Goal: Task Accomplishment & Management: Manage account settings

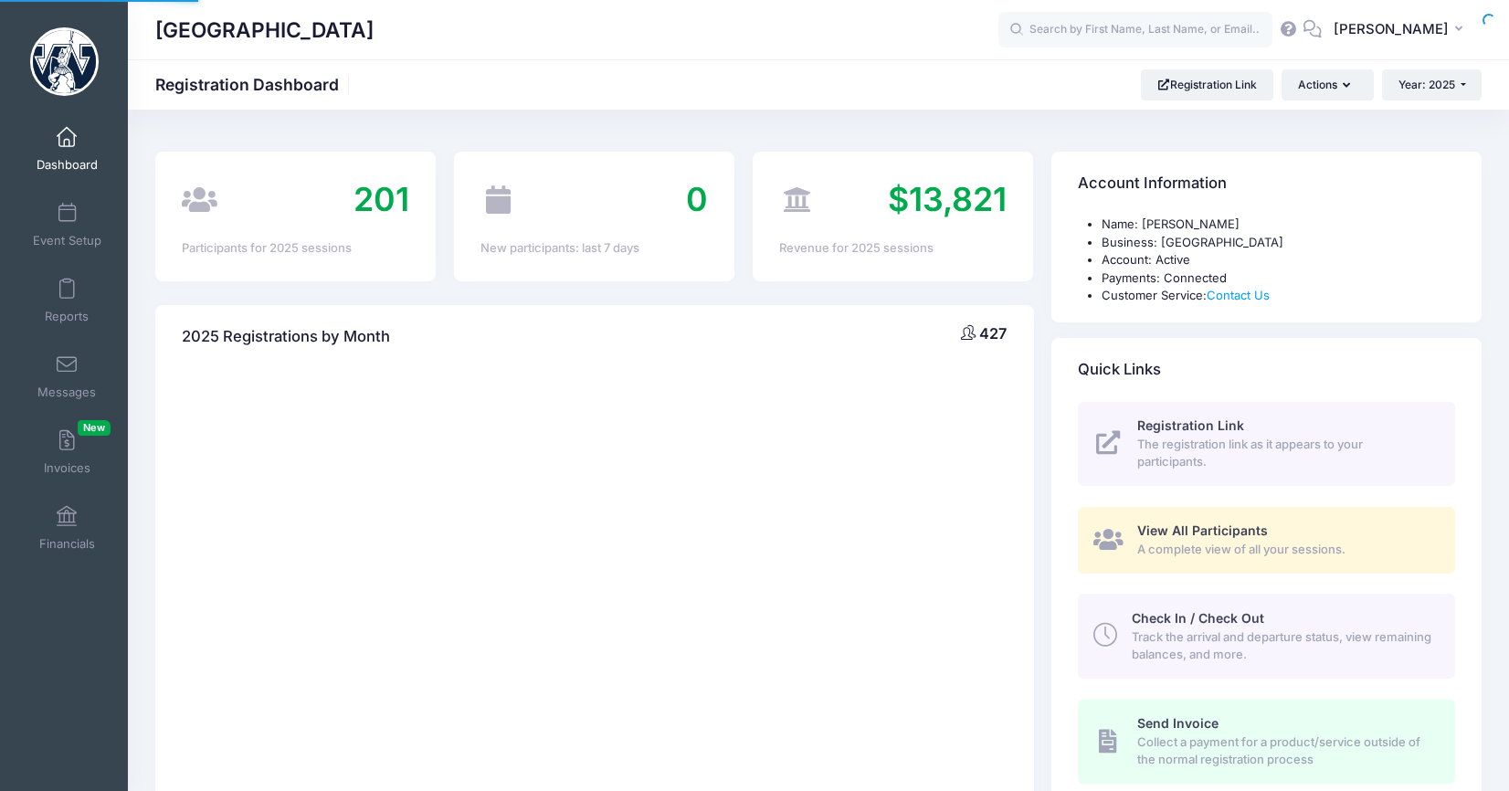
select select
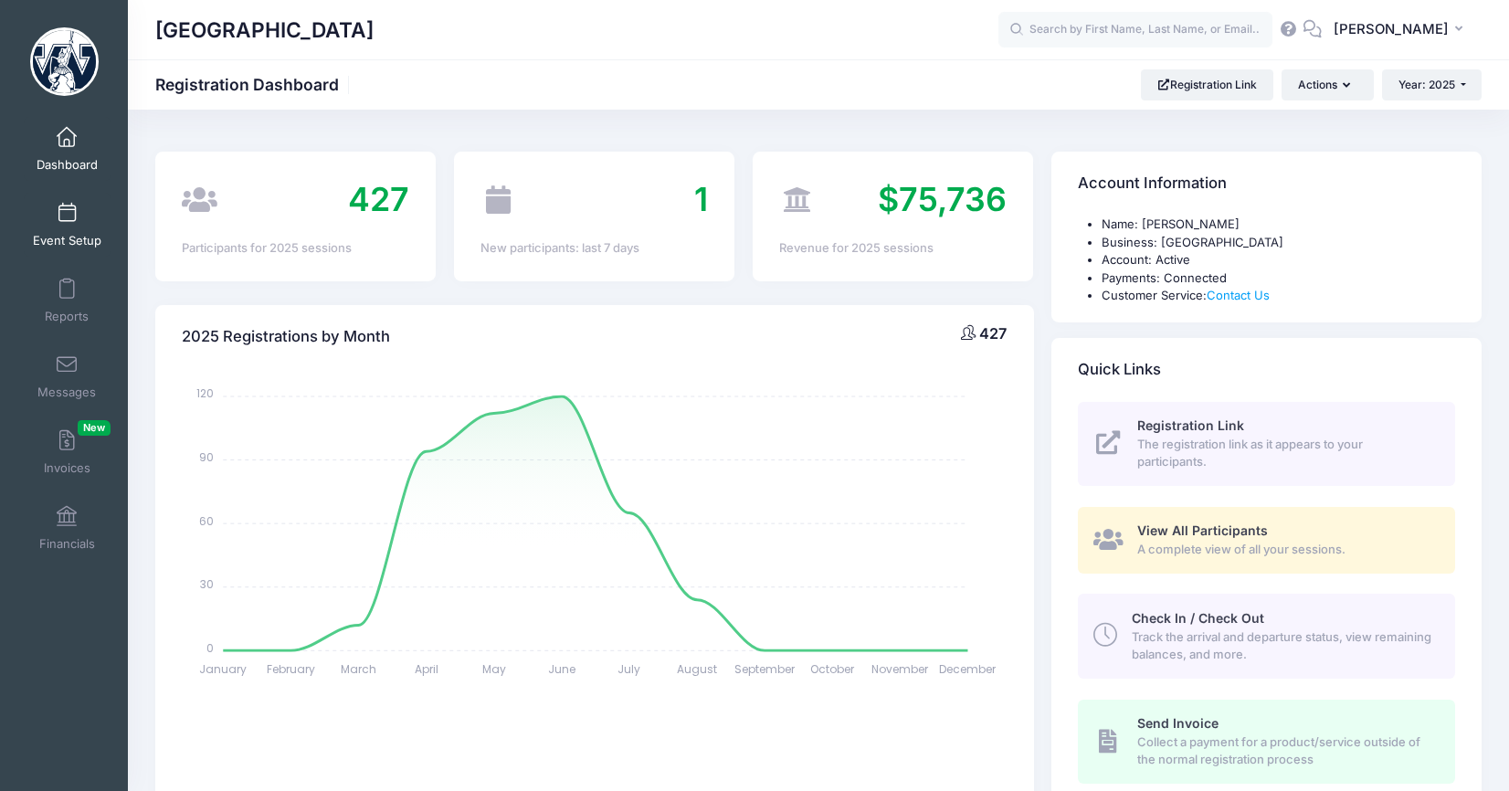
click at [67, 222] on span at bounding box center [67, 214] width 0 height 20
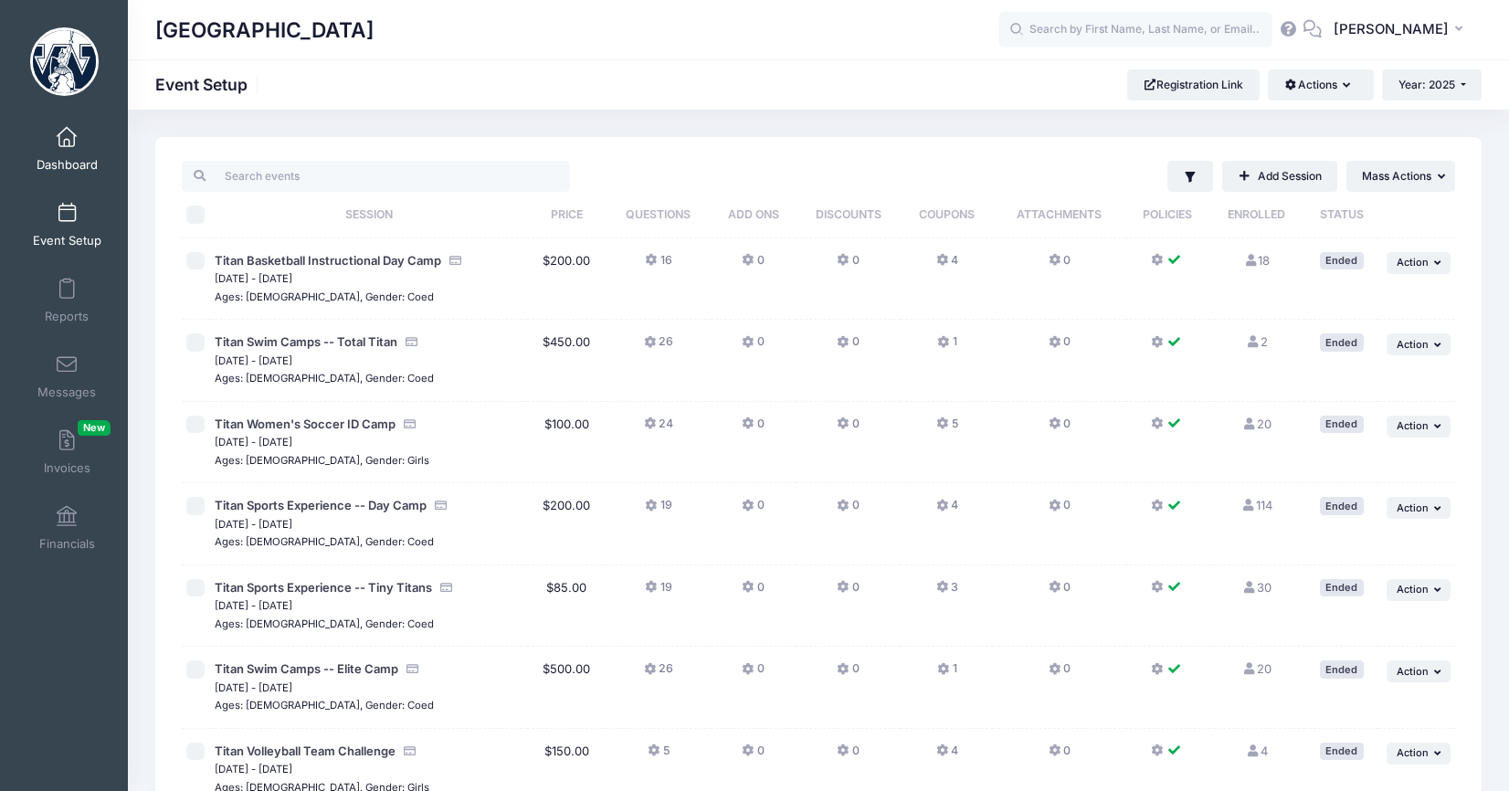
click at [74, 151] on link "Dashboard" at bounding box center [67, 149] width 87 height 64
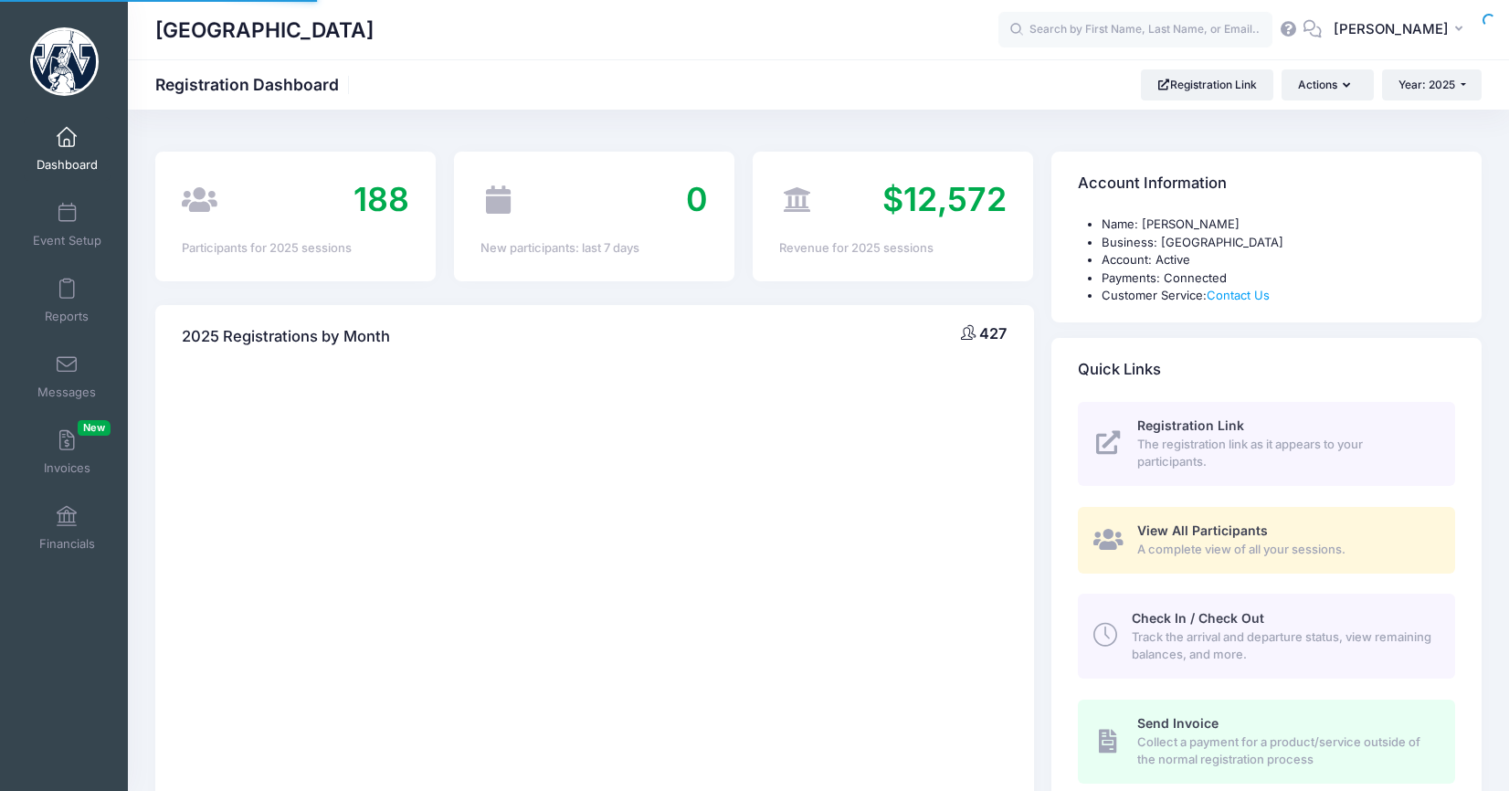
select select
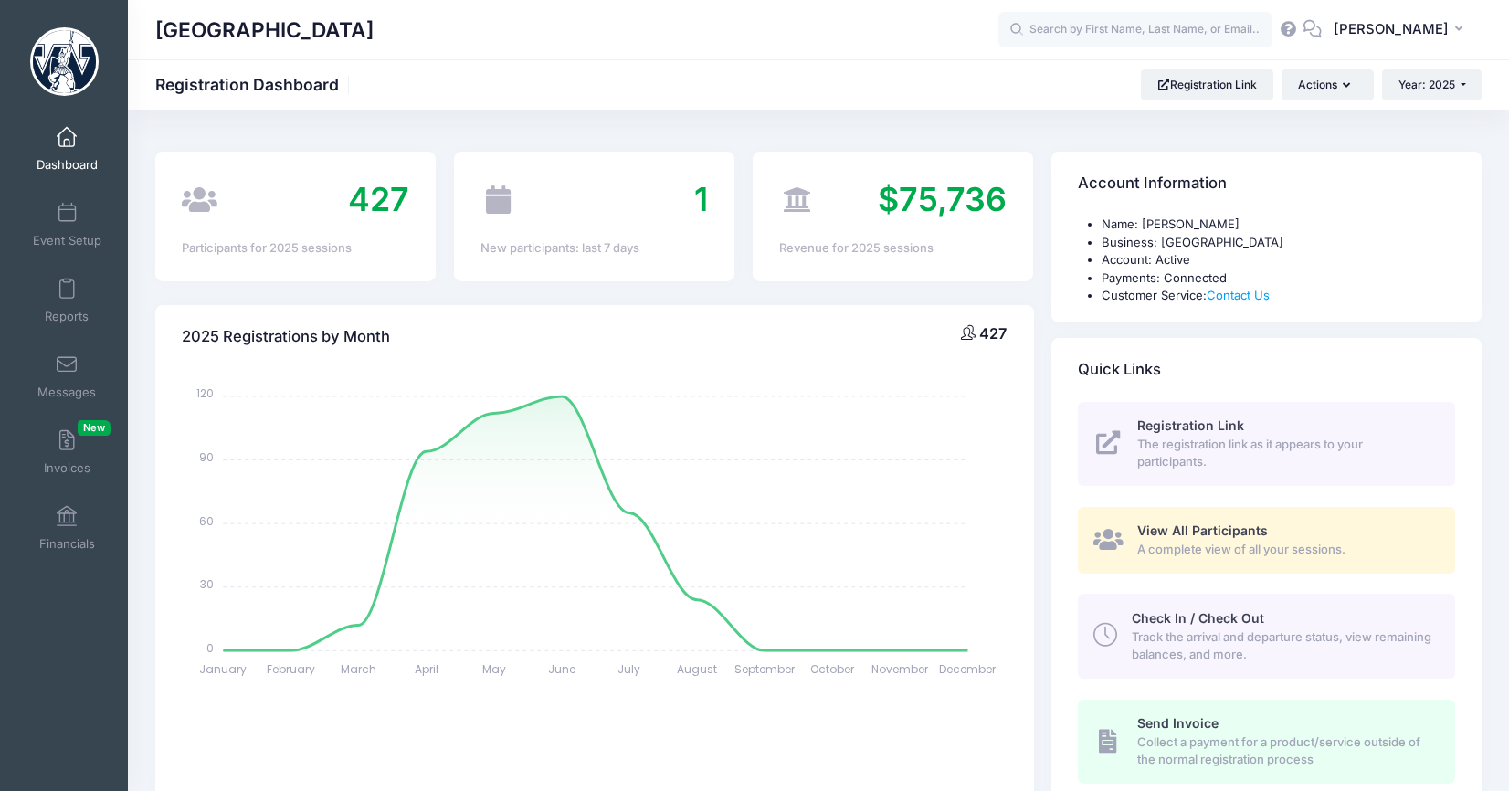
click at [1235, 530] on span "View All Participants" at bounding box center [1202, 530] width 131 height 16
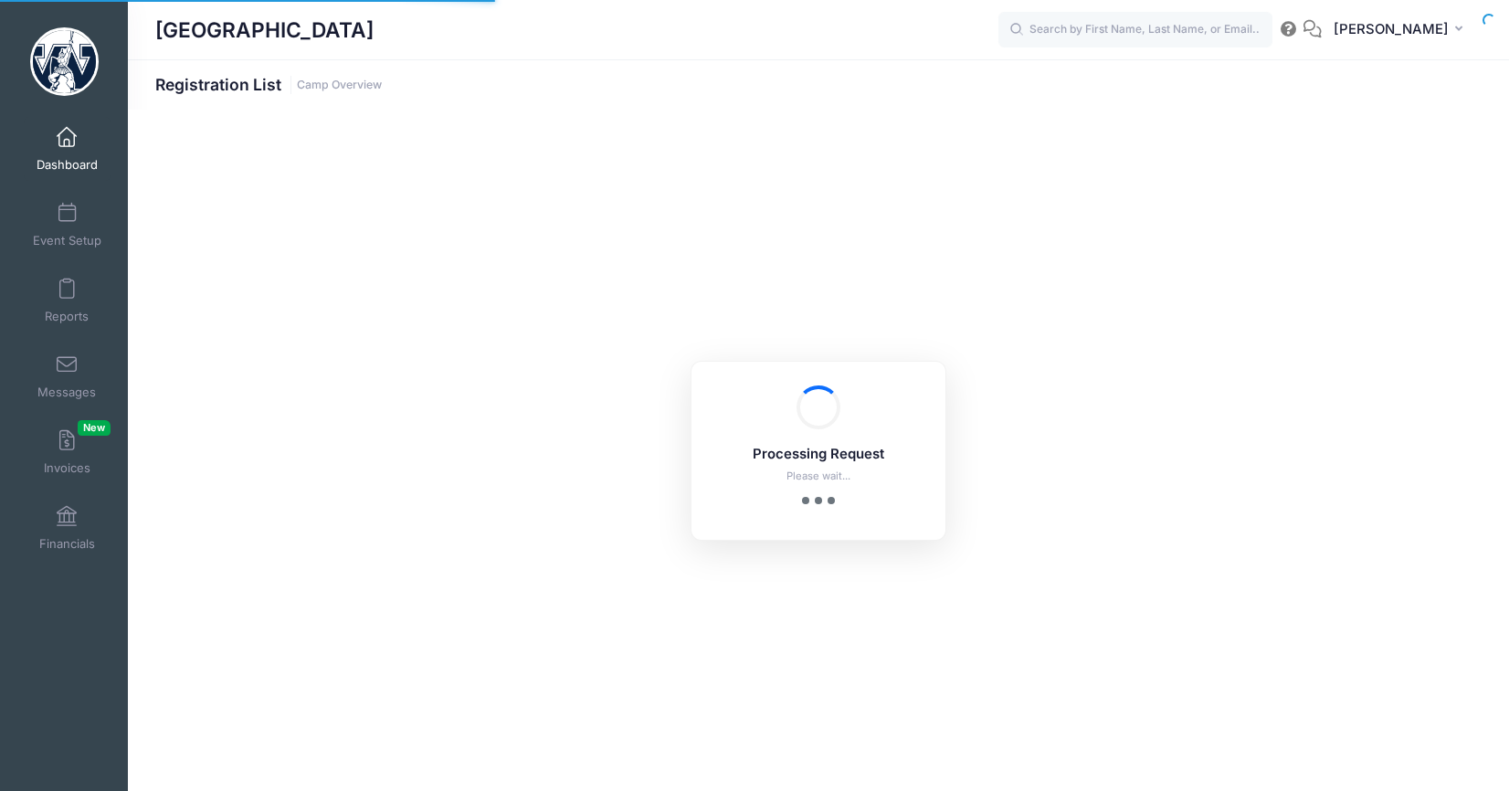
select select "10"
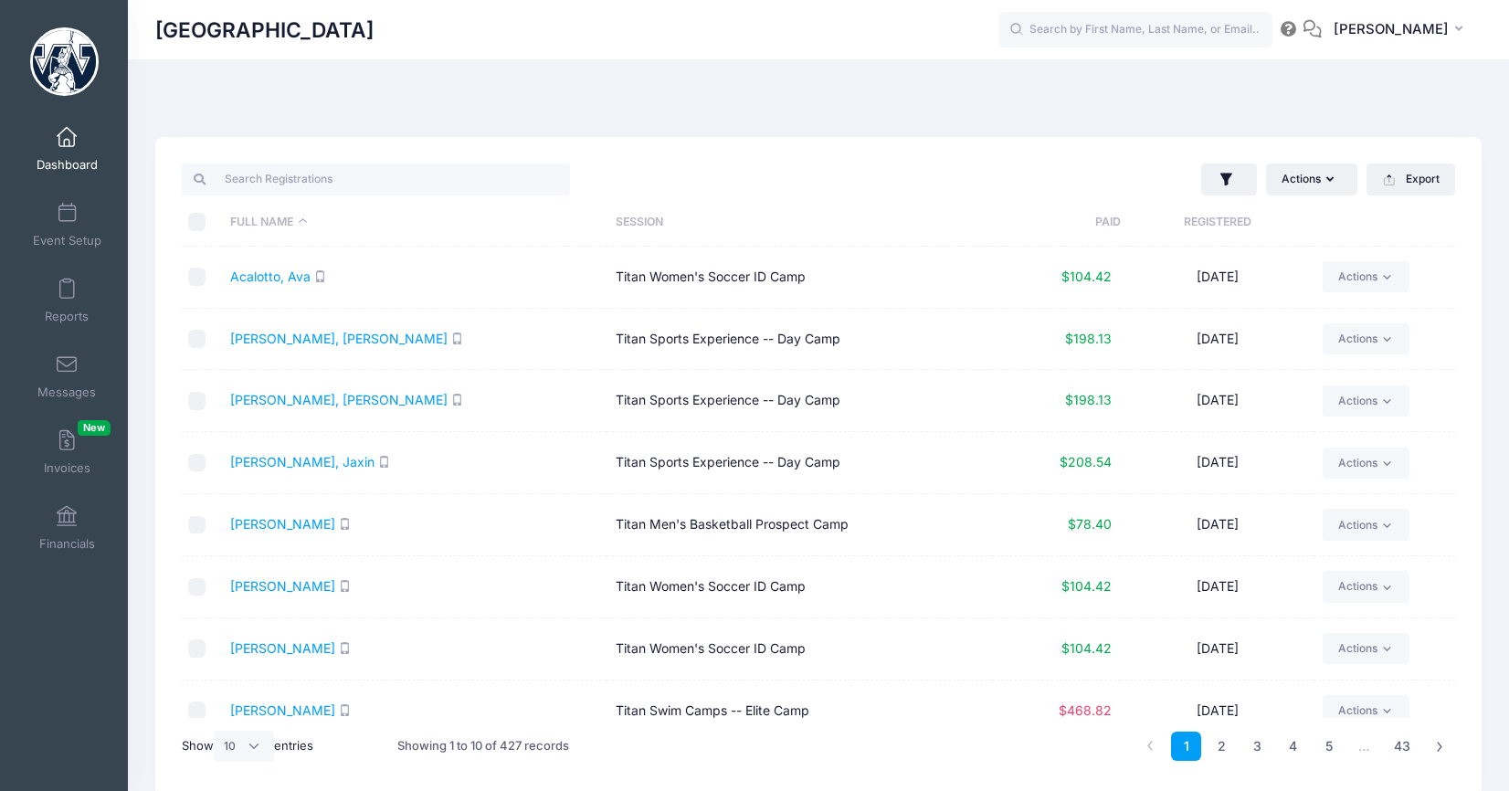
click at [67, 146] on span at bounding box center [67, 138] width 0 height 20
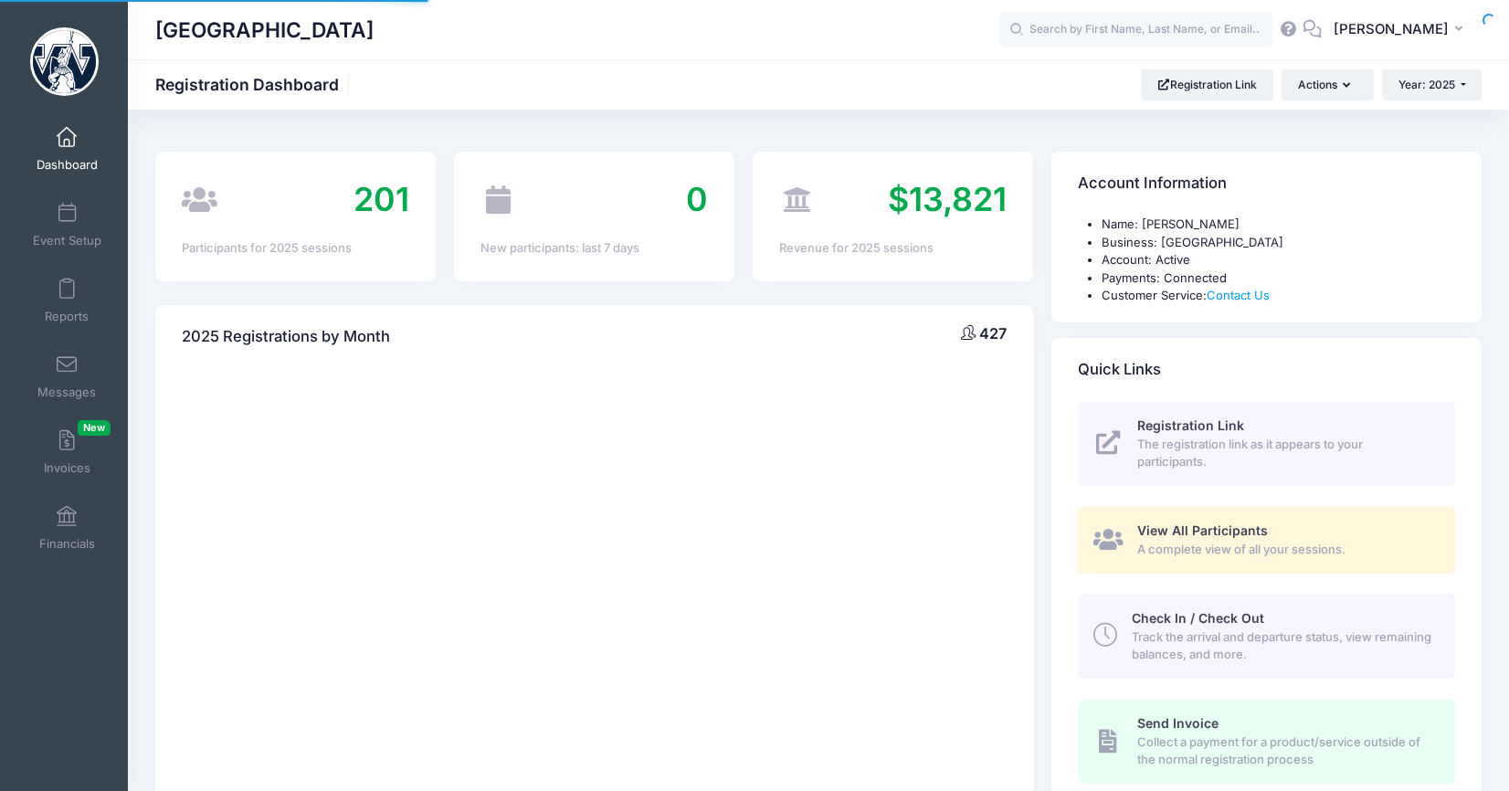
select select
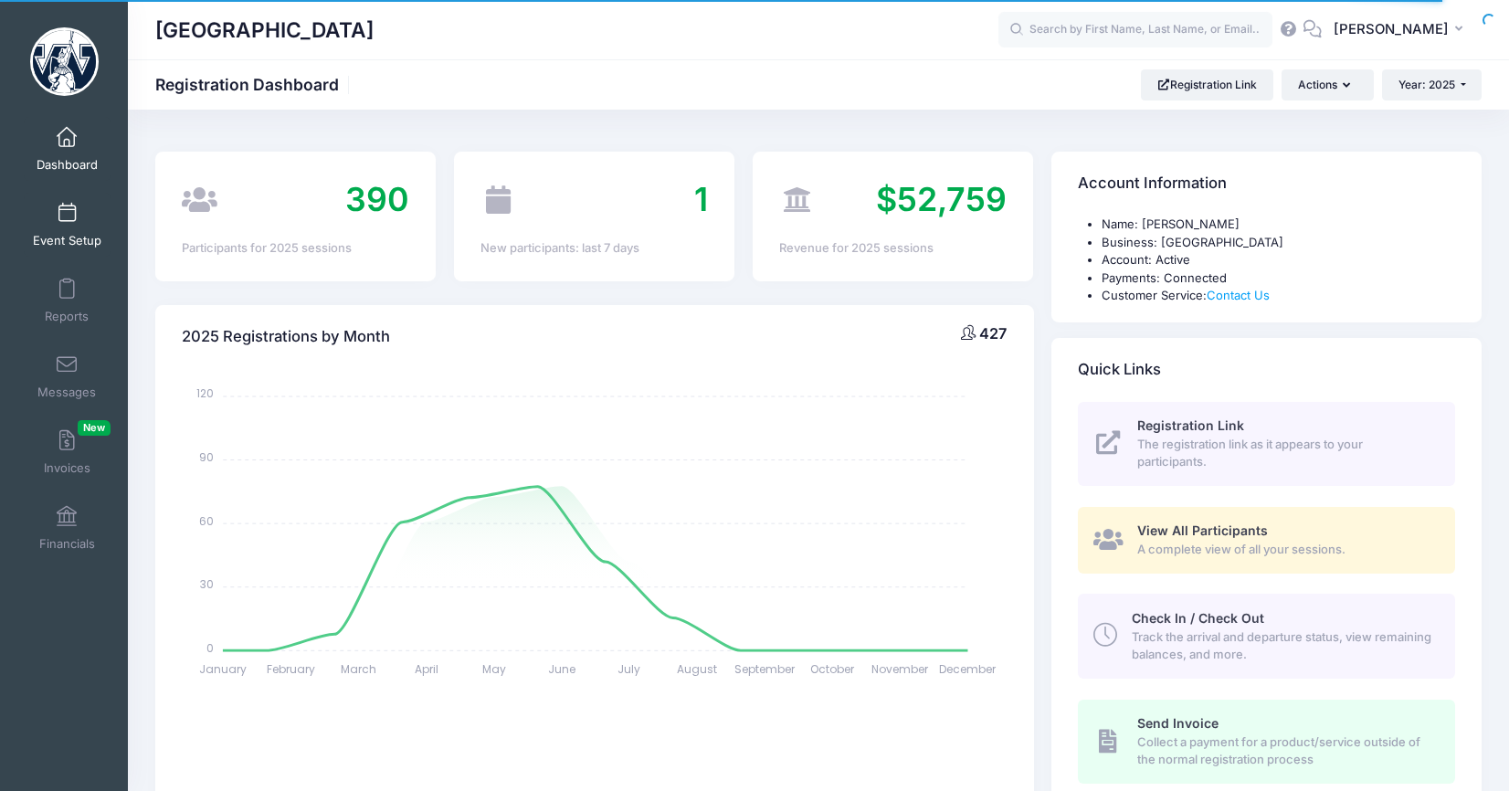
click at [78, 231] on link "Event Setup" at bounding box center [67, 225] width 87 height 64
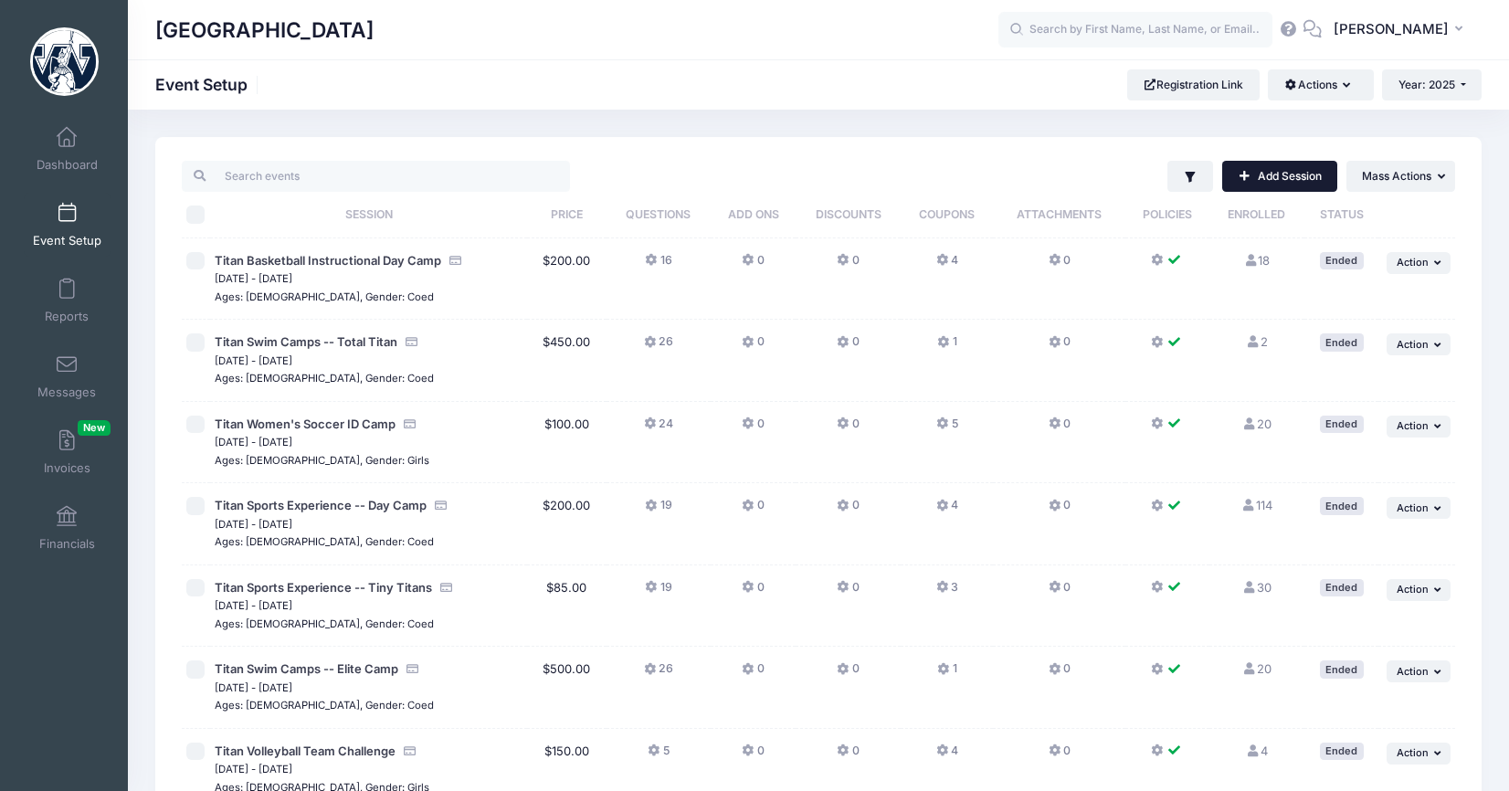
click at [1309, 181] on link "Add Session" at bounding box center [1279, 176] width 115 height 31
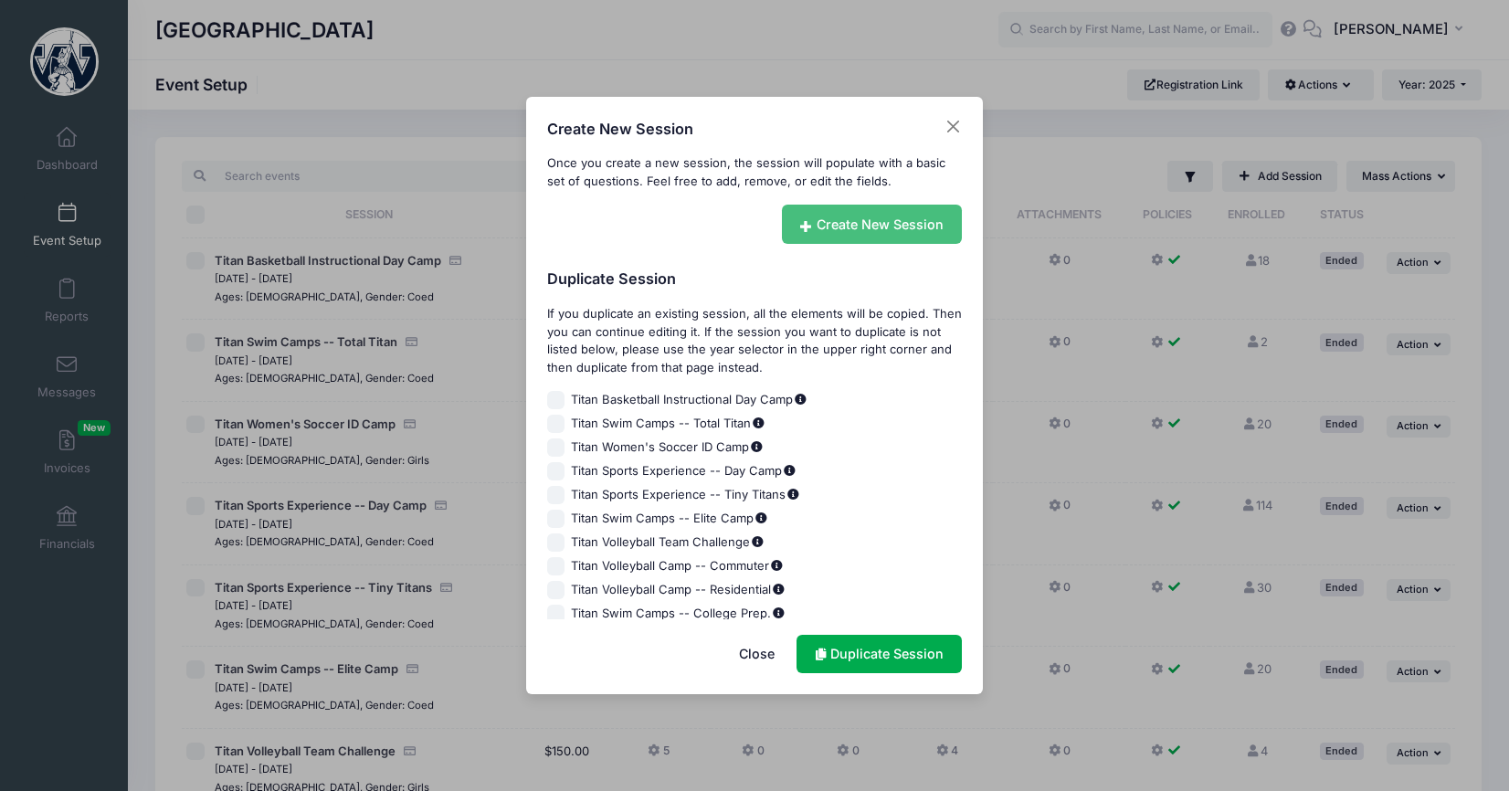
click at [935, 234] on link "Create New Session" at bounding box center [872, 224] width 181 height 39
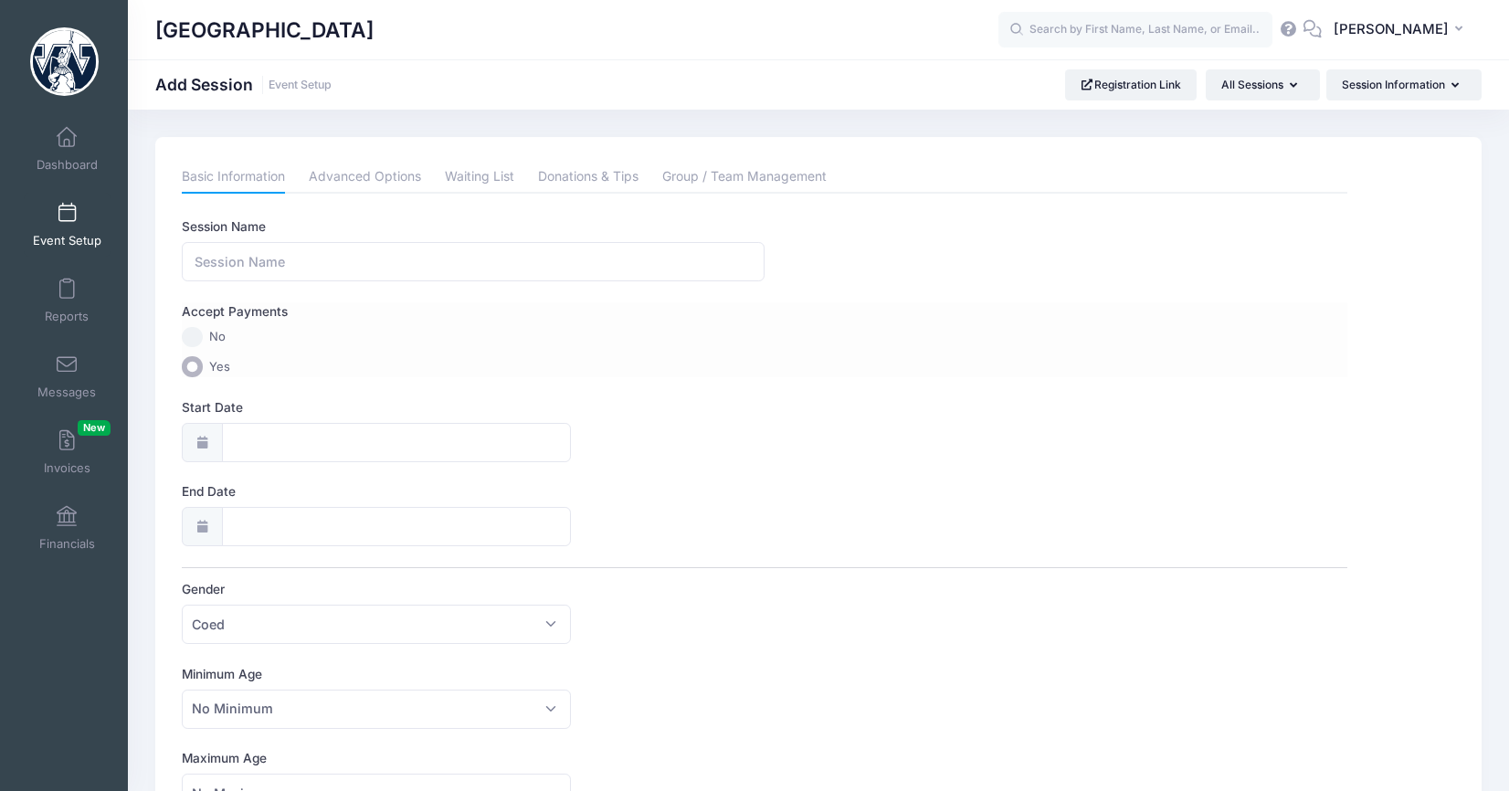
click at [195, 340] on input "No" at bounding box center [192, 337] width 21 height 21
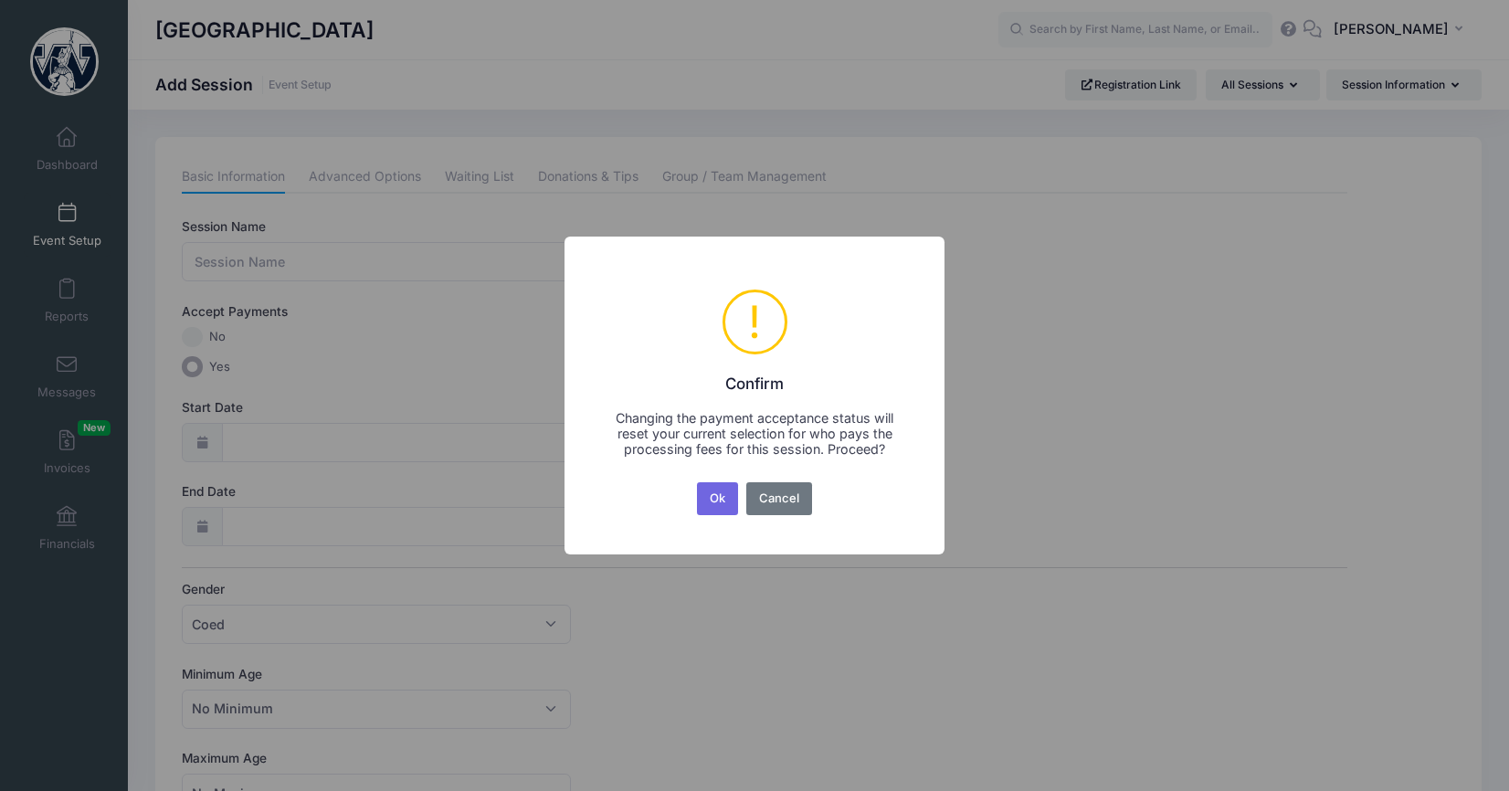
click at [836, 421] on div "Changing the payment acceptance status will reset your current selection for wh…" at bounding box center [754, 433] width 290 height 47
click at [687, 436] on div "Changing the payment acceptance status will reset your current selection for wh…" at bounding box center [754, 433] width 290 height 47
drag, startPoint x: 890, startPoint y: 453, endPoint x: 612, endPoint y: 419, distance: 280.6
click at [612, 419] on div "Changing the payment acceptance status will reset your current selection for wh…" at bounding box center [754, 433] width 290 height 47
click at [631, 420] on div "Changing the payment acceptance status will reset your current selection for wh…" at bounding box center [754, 433] width 290 height 47
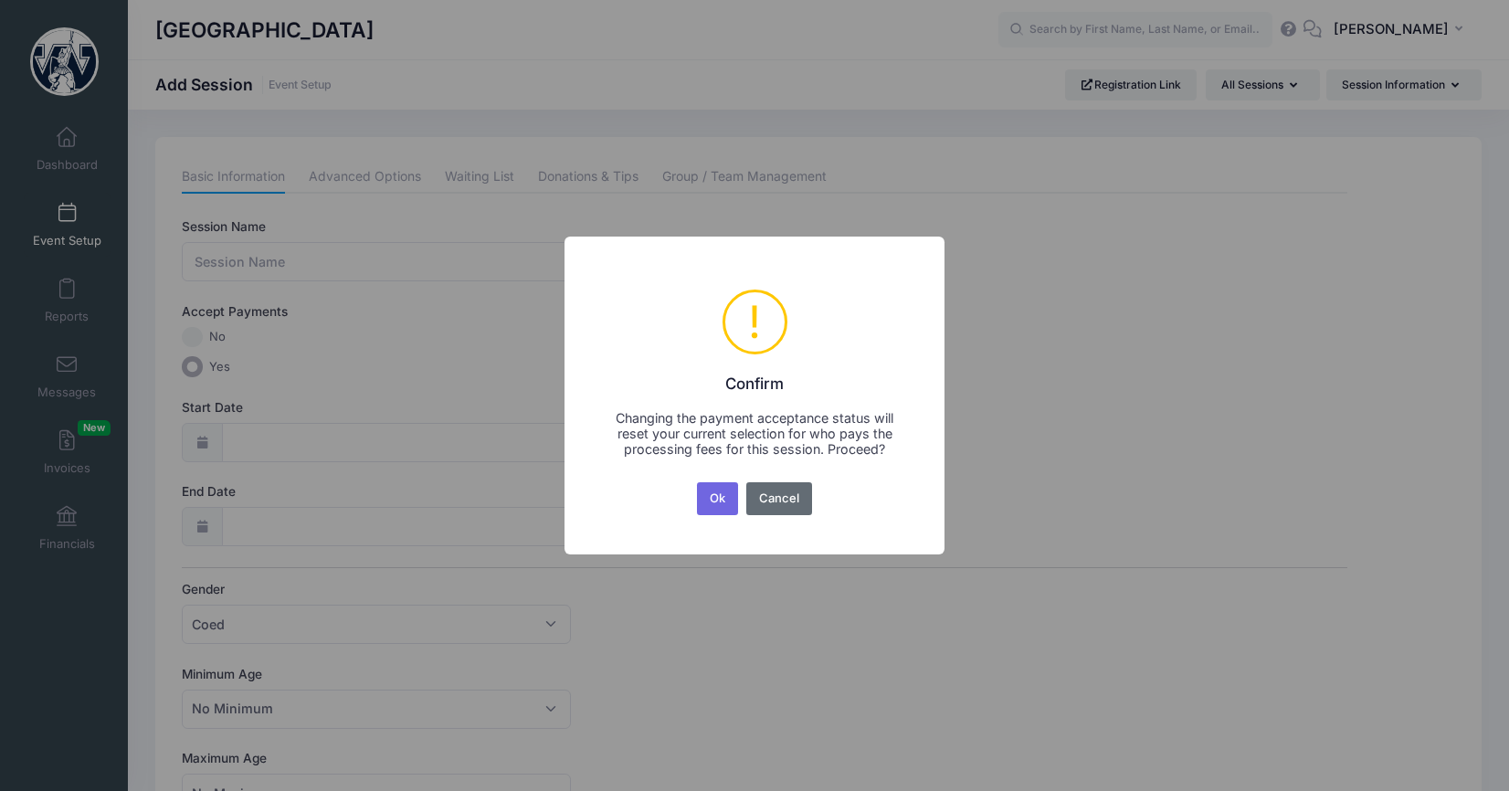
click at [777, 487] on button "Cancel" at bounding box center [779, 498] width 67 height 33
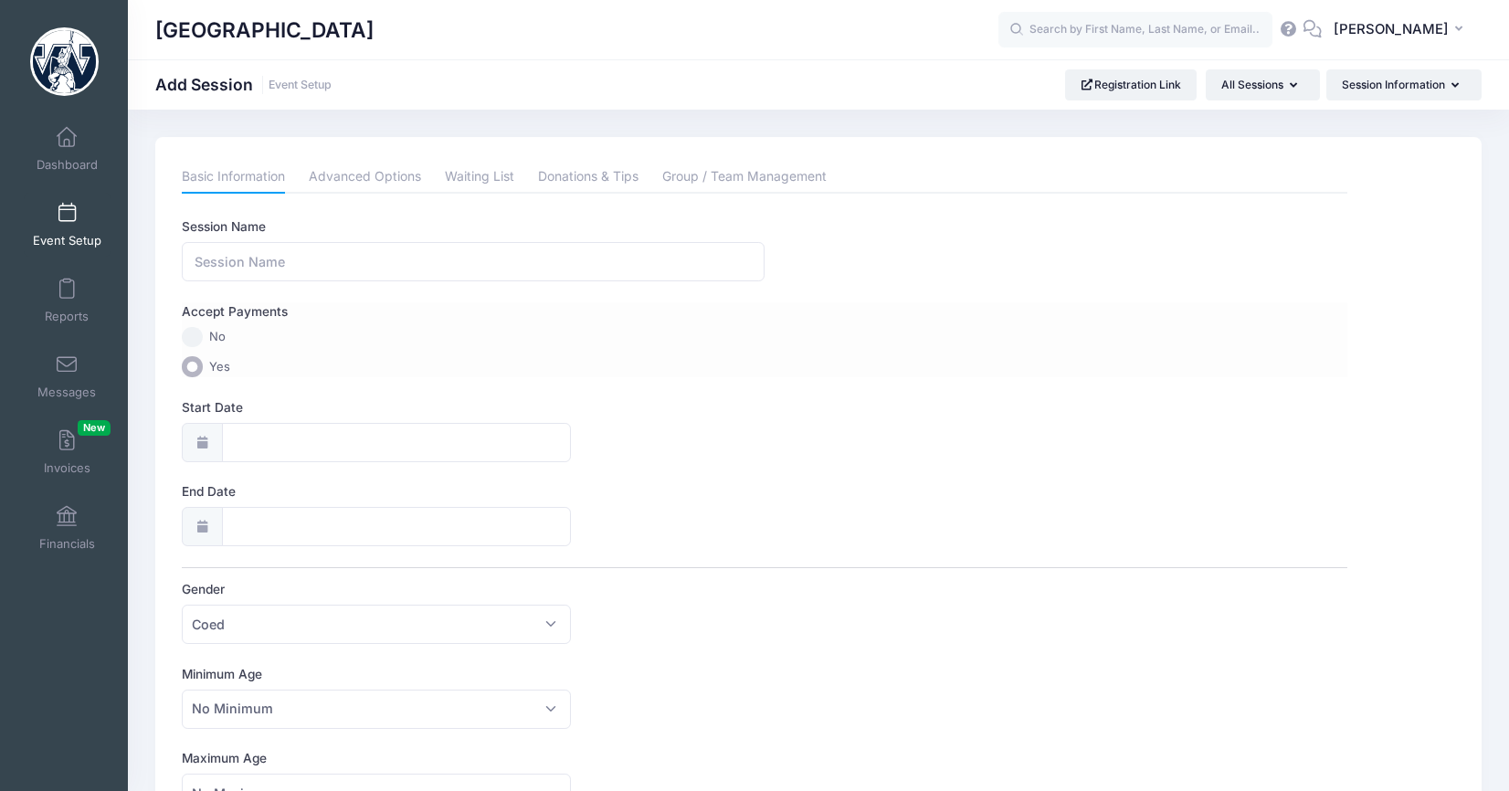
click at [197, 337] on input "No" at bounding box center [192, 337] width 21 height 21
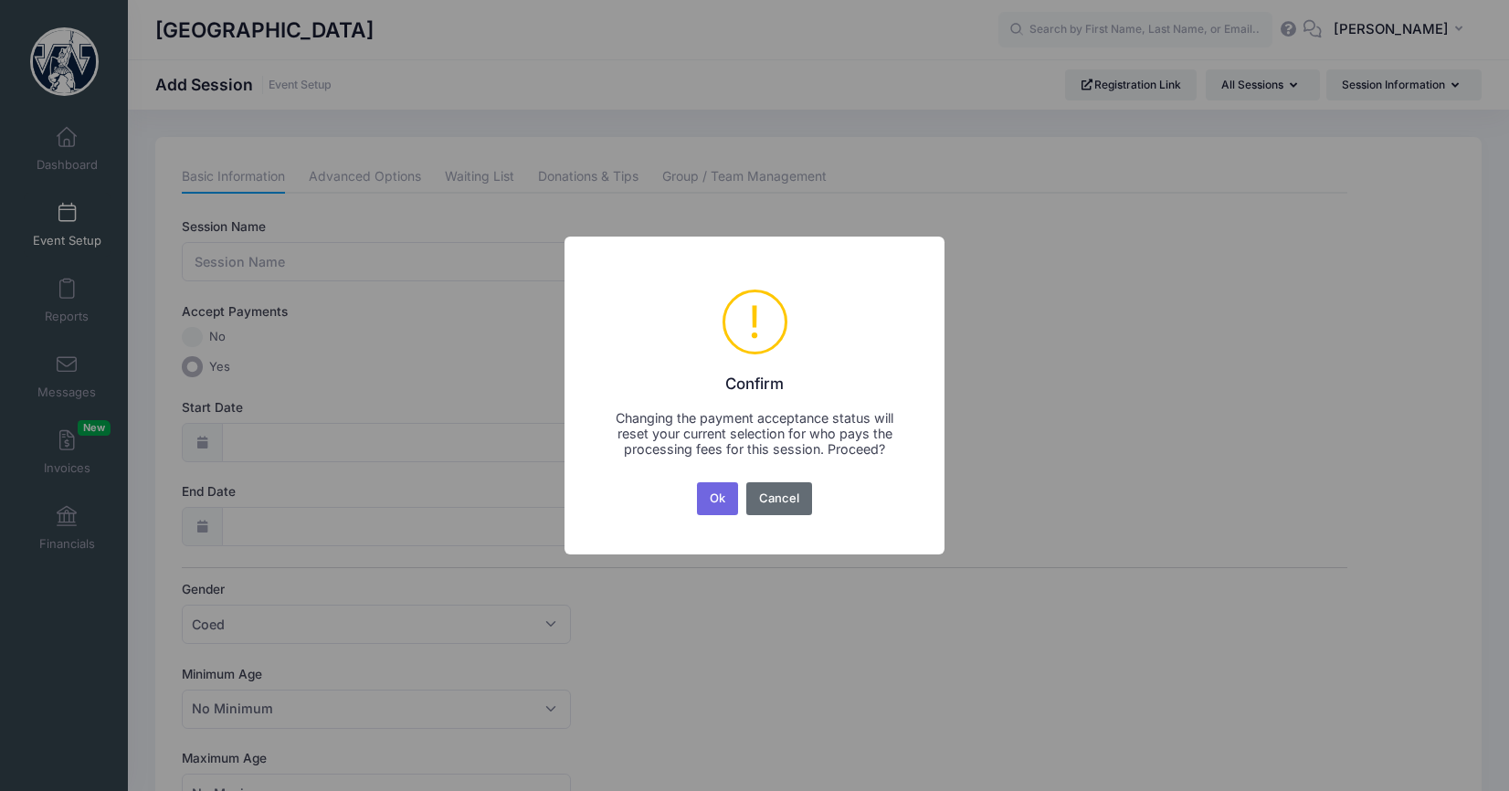
click at [774, 502] on button "Cancel" at bounding box center [779, 498] width 67 height 33
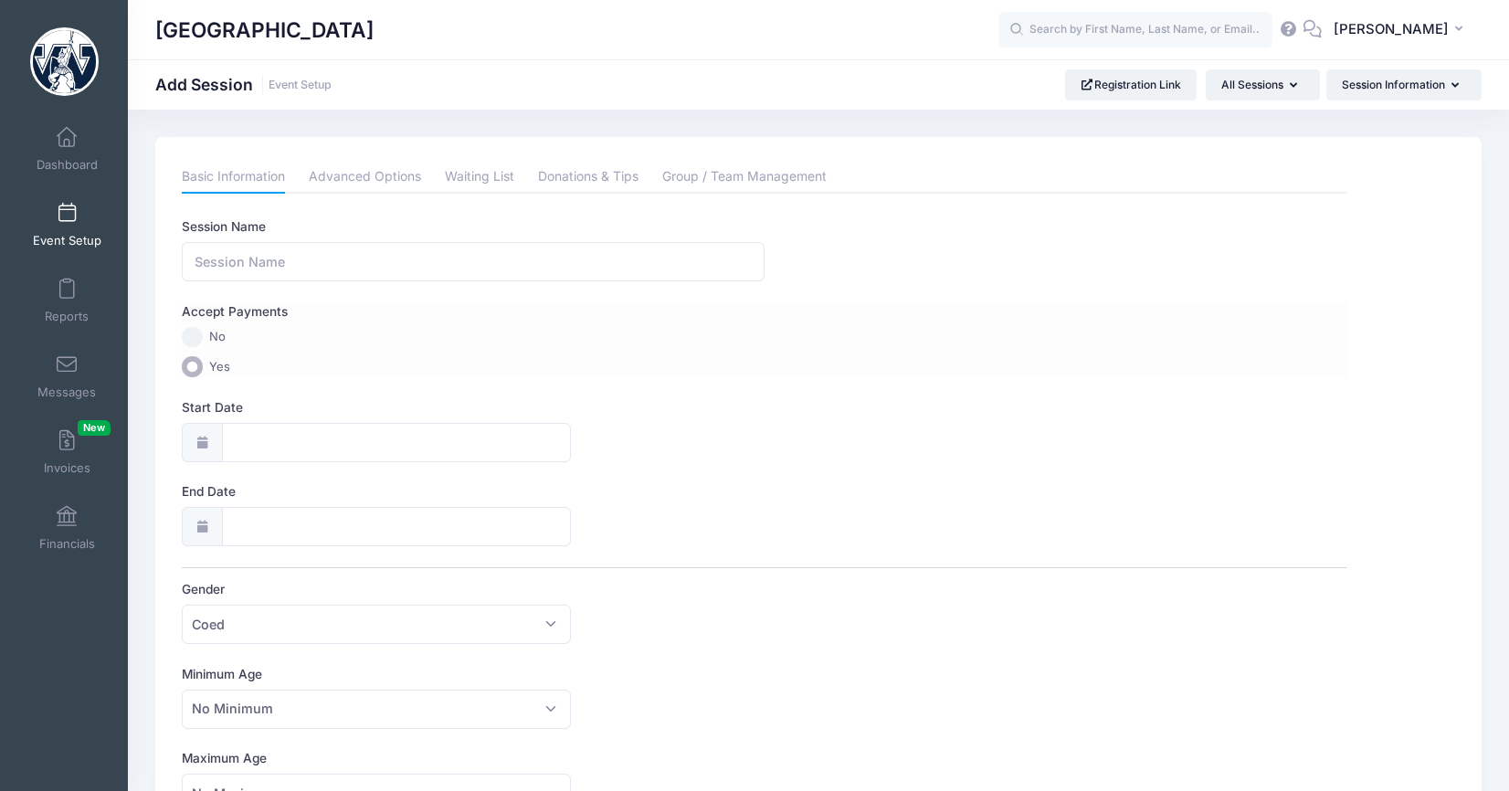
click at [190, 336] on input "No" at bounding box center [192, 337] width 21 height 21
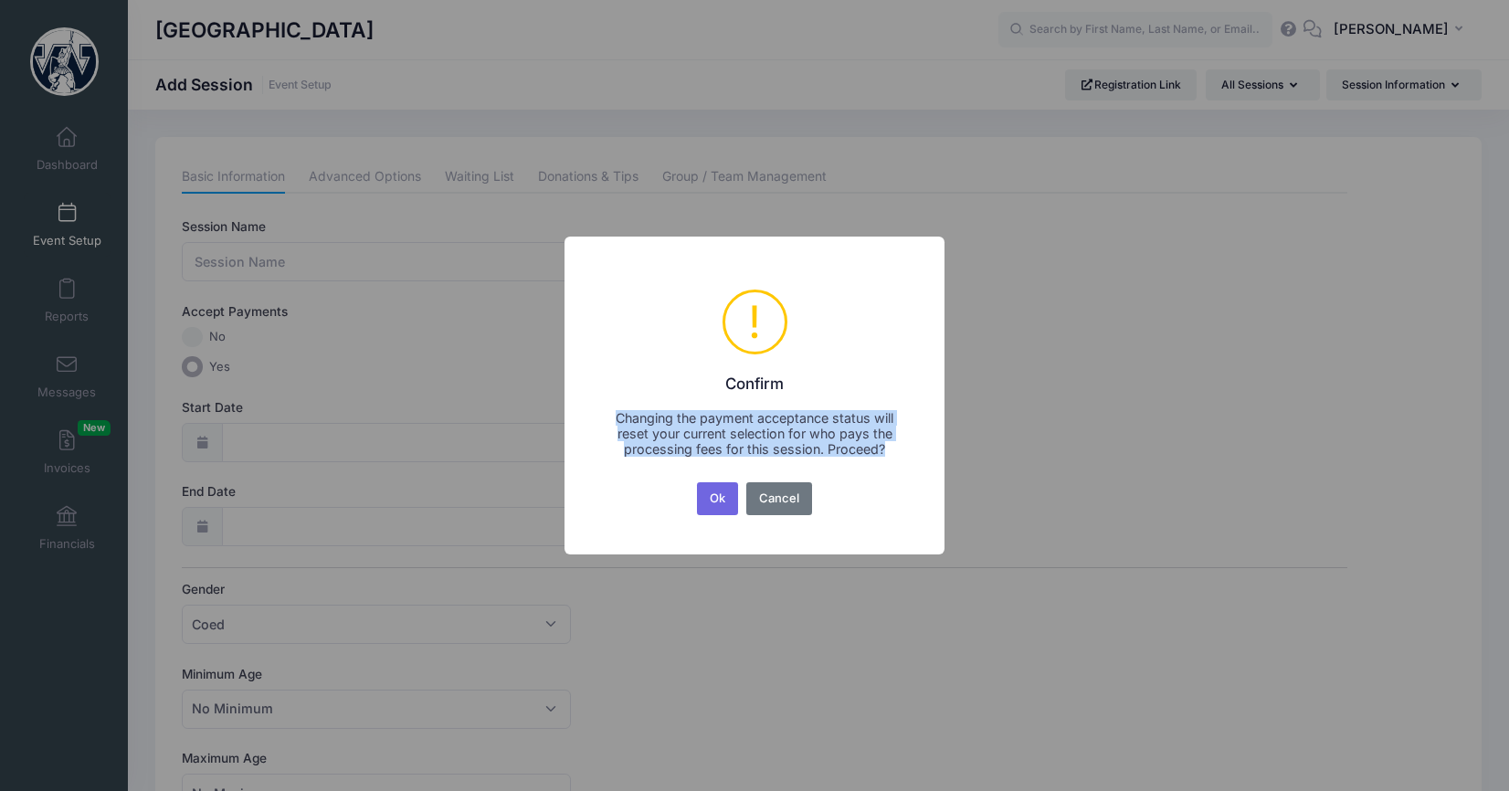
drag, startPoint x: 884, startPoint y: 457, endPoint x: 609, endPoint y: 419, distance: 277.4
click at [609, 419] on div "Changing the payment acceptance status will reset your current selection for wh…" at bounding box center [754, 433] width 290 height 47
click at [662, 420] on div "Changing the payment acceptance status will reset your current selection for wh…" at bounding box center [754, 433] width 290 height 47
drag, startPoint x: 615, startPoint y: 413, endPoint x: 877, endPoint y: 454, distance: 265.3
click at [877, 454] on div "Changing the payment acceptance status will reset your current selection for wh…" at bounding box center [754, 433] width 290 height 47
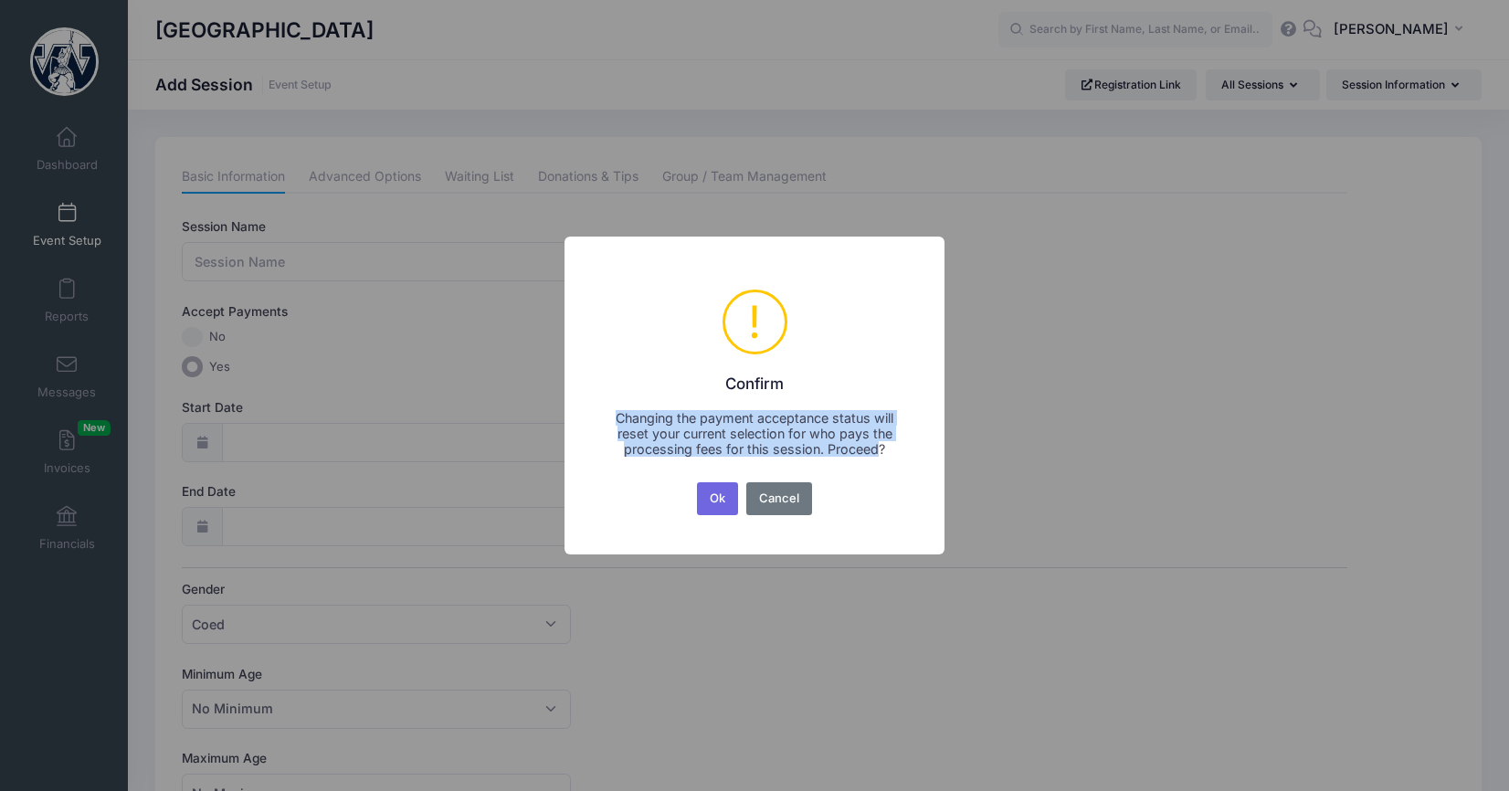
click at [639, 414] on div "Changing the payment acceptance status will reset your current selection for wh…" at bounding box center [754, 433] width 290 height 47
click at [886, 450] on div "Changing the payment acceptance status will reset your current selection for wh…" at bounding box center [754, 433] width 290 height 47
drag, startPoint x: 889, startPoint y: 449, endPoint x: 616, endPoint y: 416, distance: 274.3
click at [616, 416] on div "Changing the payment acceptance status will reset your current selection for wh…" at bounding box center [754, 433] width 290 height 47
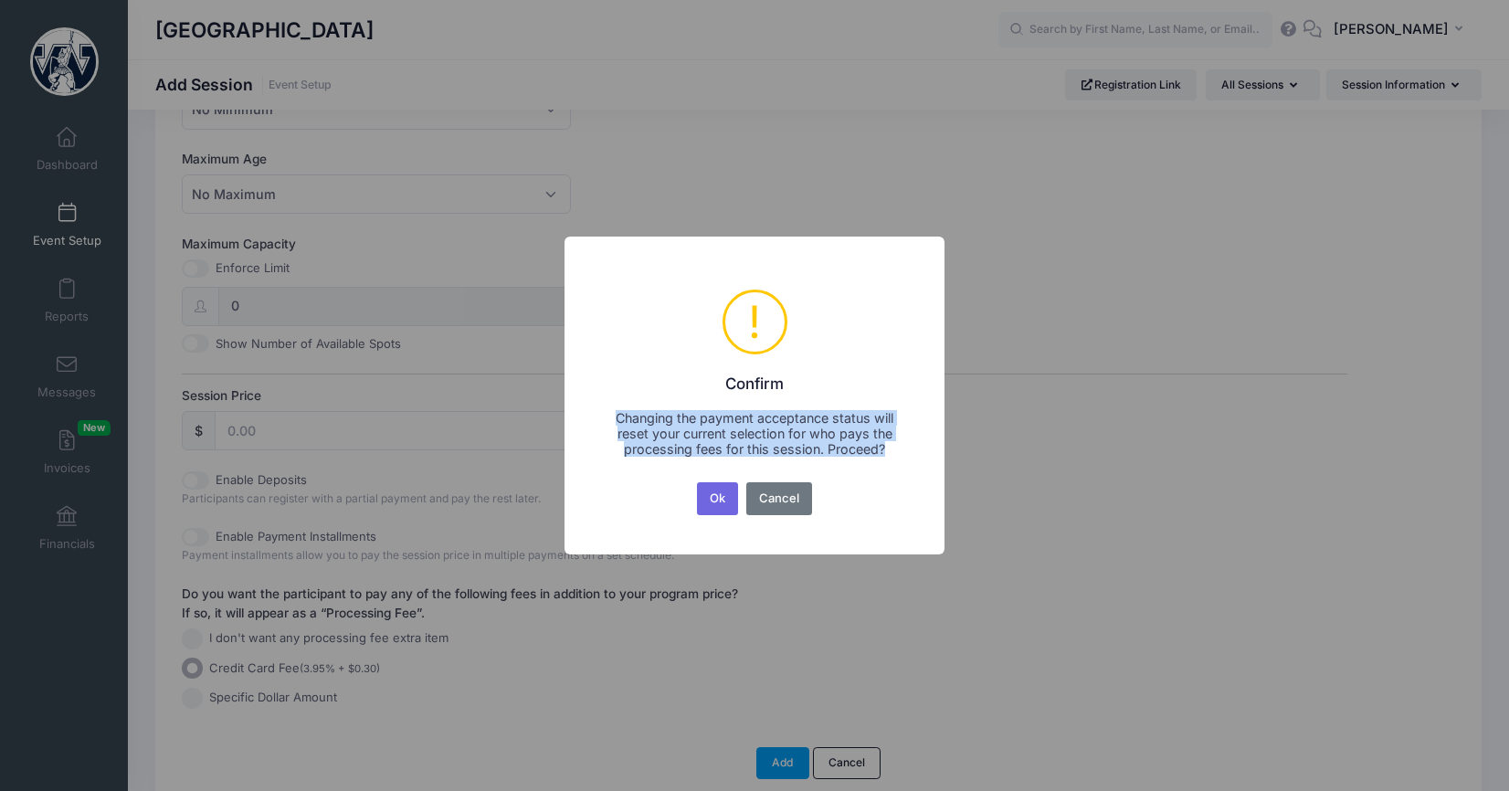
scroll to position [680, 0]
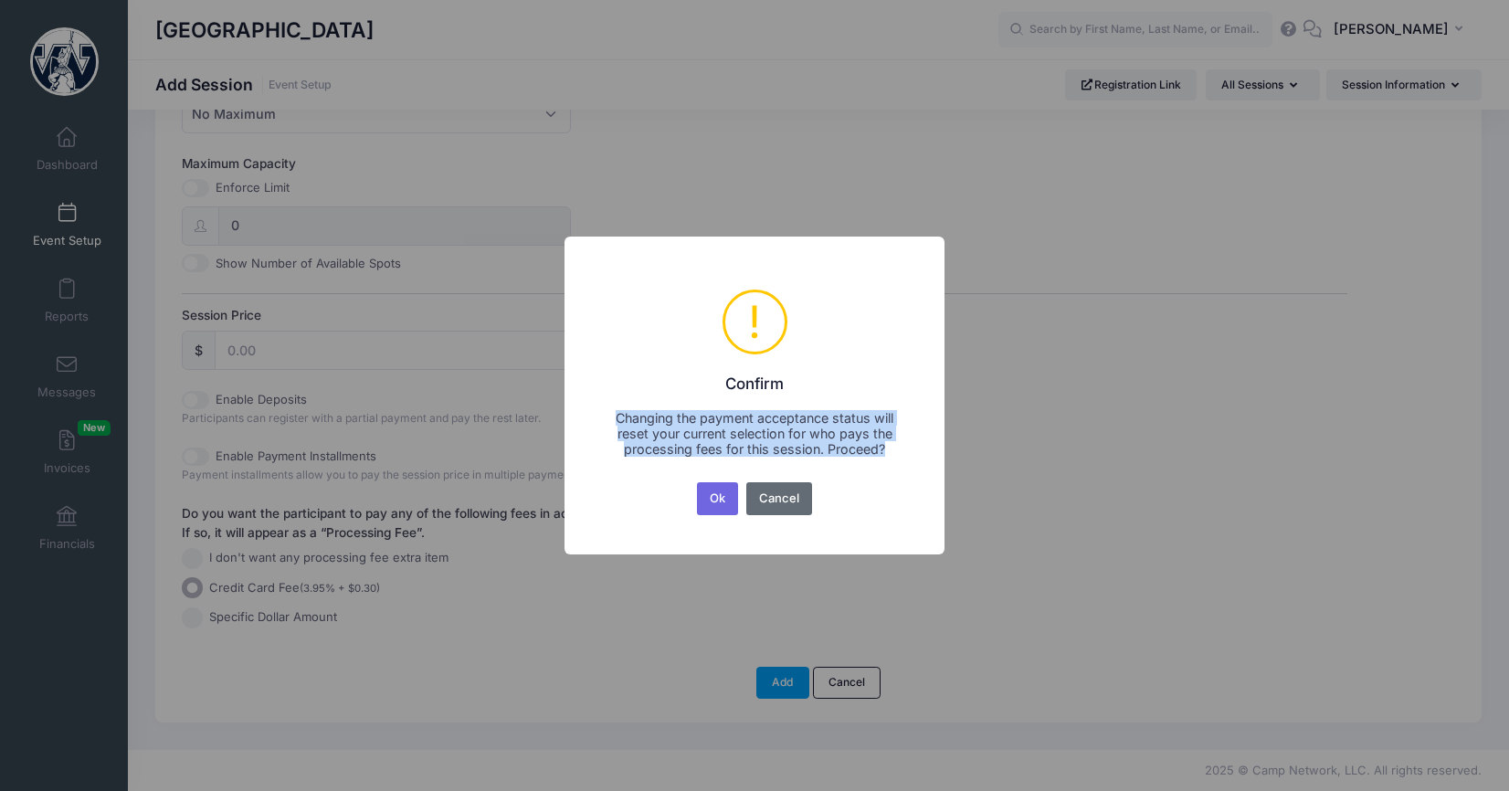
click at [797, 500] on button "Cancel" at bounding box center [779, 498] width 67 height 33
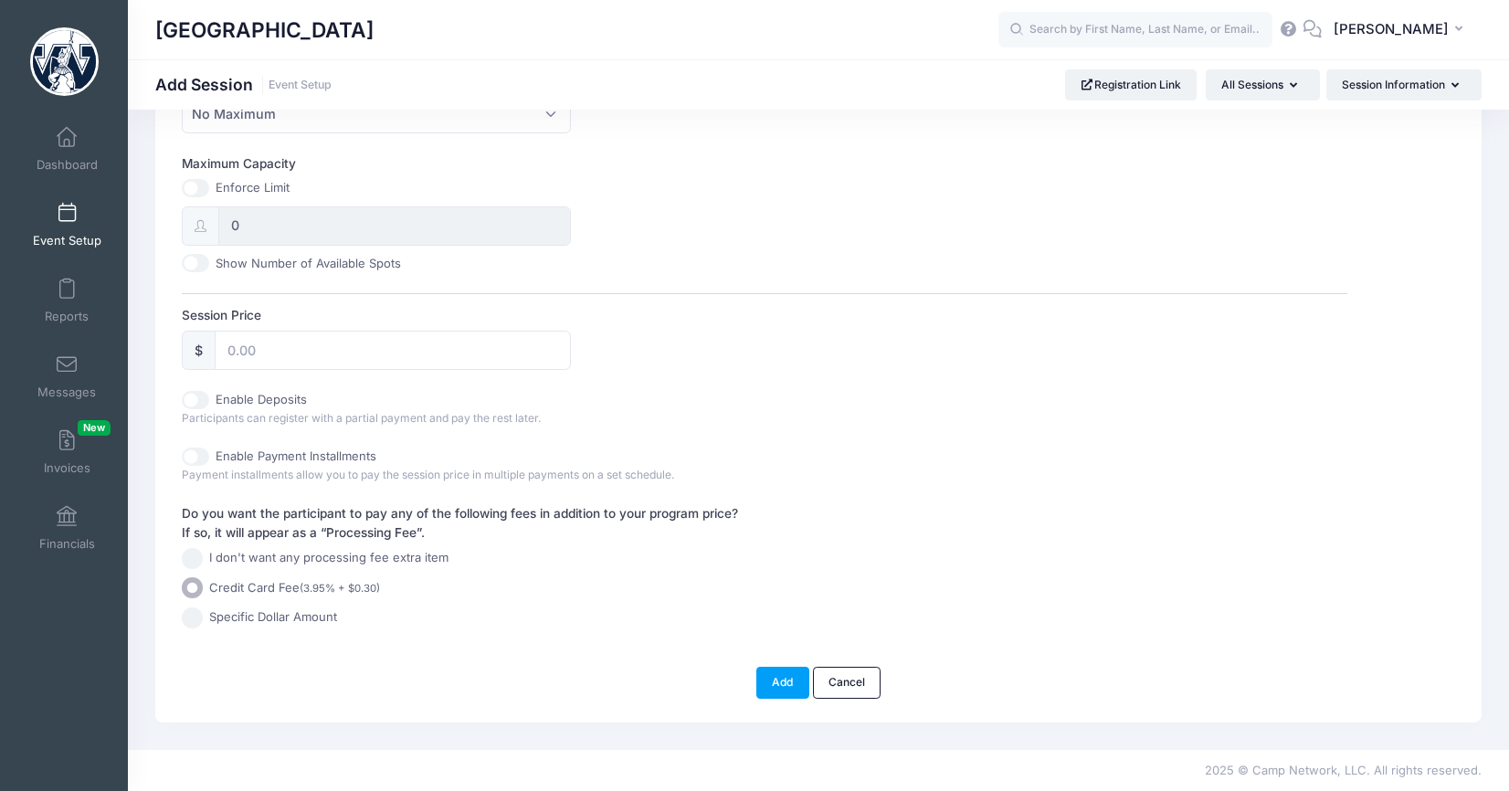
scroll to position [0, 0]
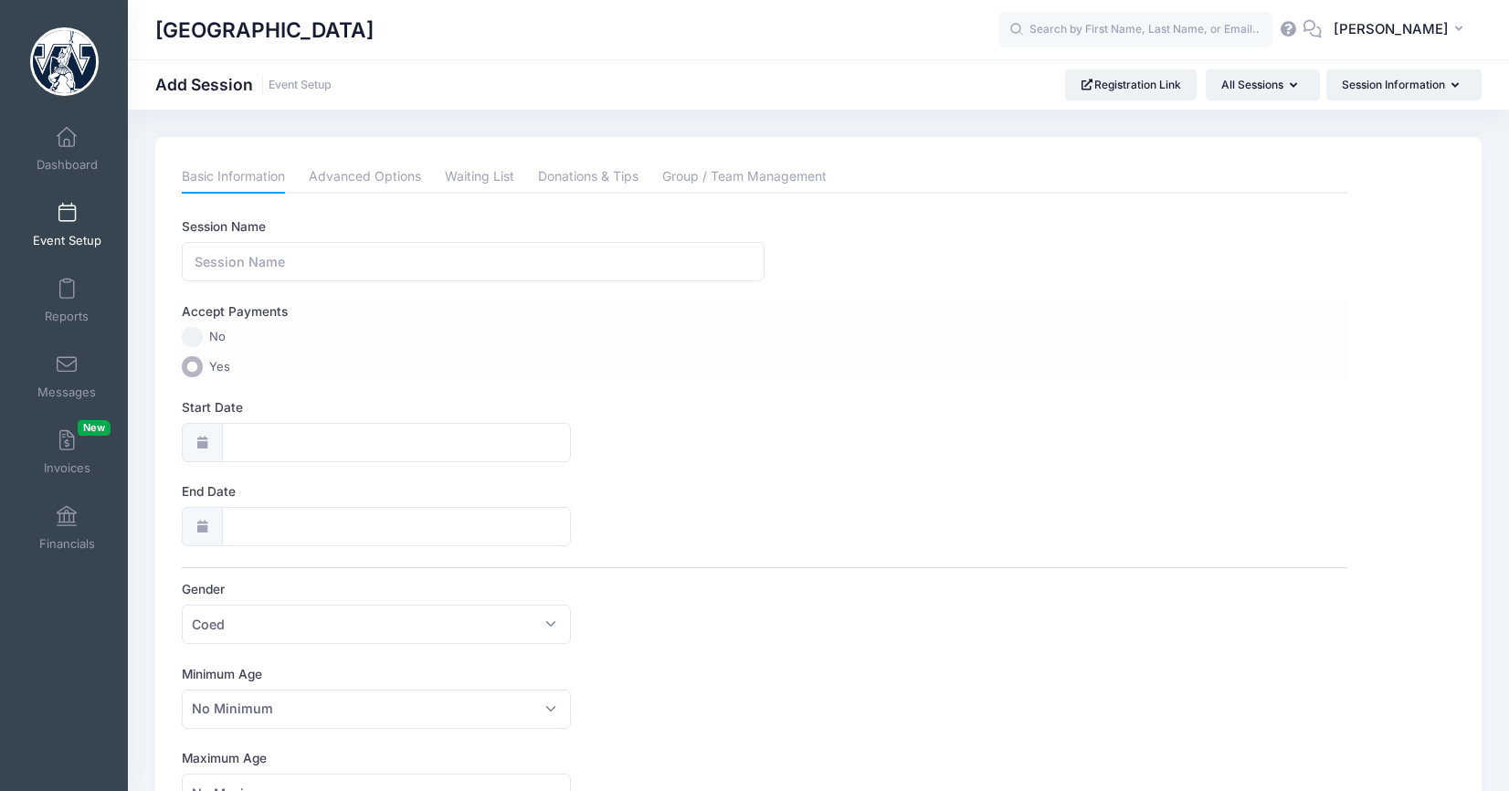
click at [192, 336] on input "No" at bounding box center [192, 337] width 21 height 21
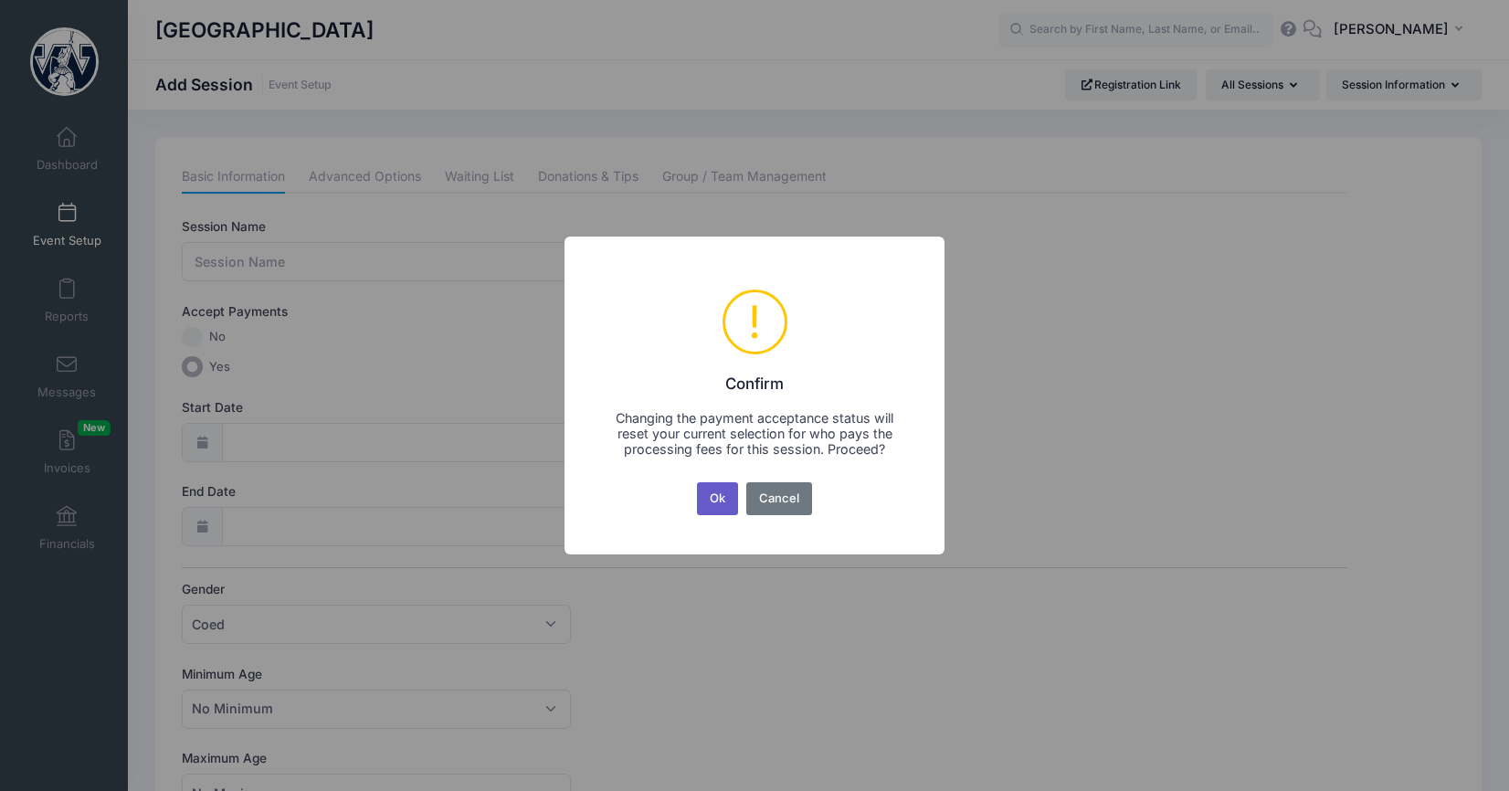
click at [724, 503] on button "Ok" at bounding box center [718, 498] width 42 height 33
radio input "true"
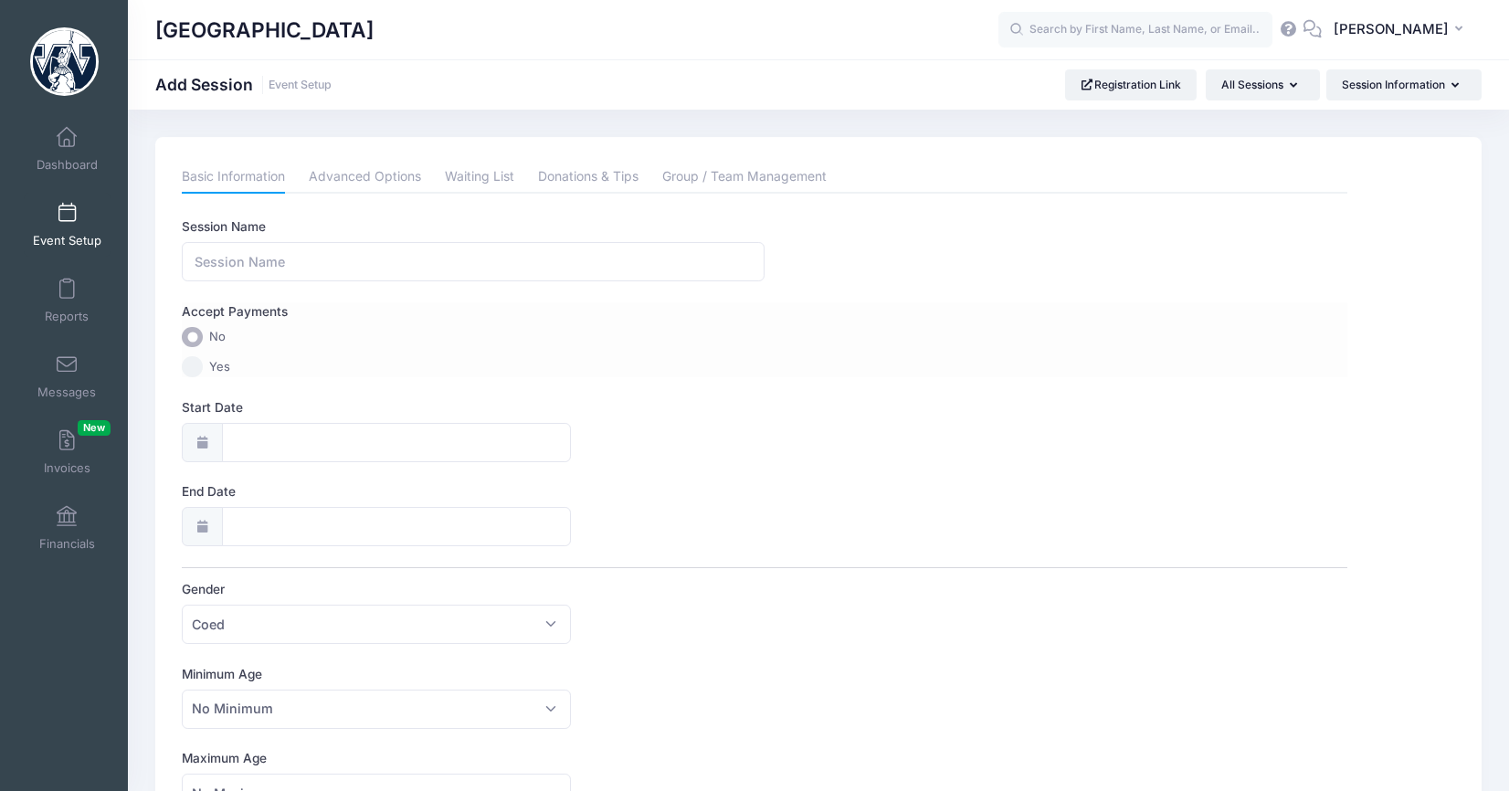
click at [189, 370] on input "Yes" at bounding box center [192, 366] width 21 height 21
radio input "true"
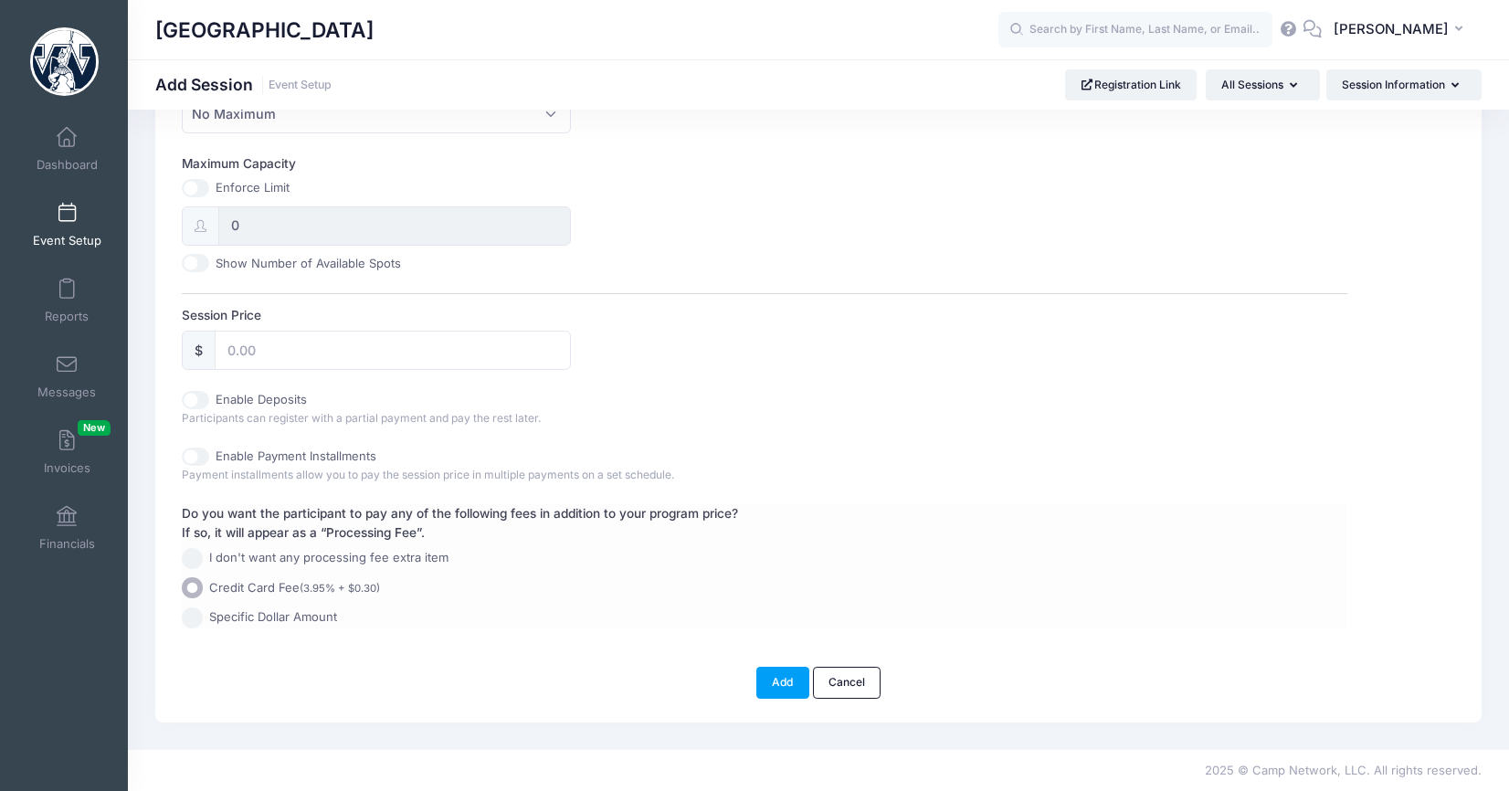
click at [292, 616] on span "Specific Dollar Amount" at bounding box center [273, 617] width 128 height 18
click at [203, 616] on input "Specific Dollar Amount" at bounding box center [192, 617] width 21 height 21
radio input "true"
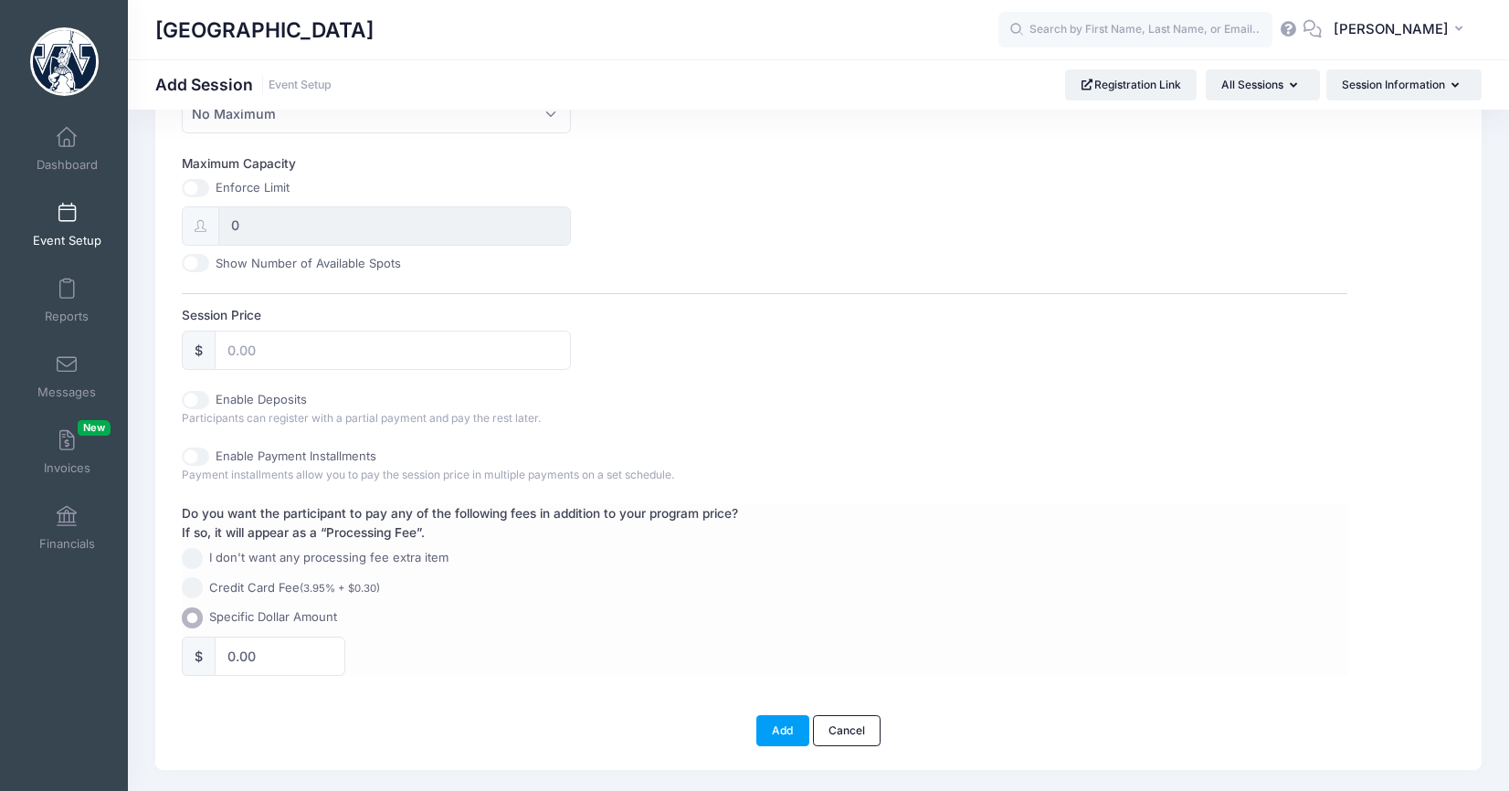
click at [302, 555] on span "I don't want any processing fee extra item" at bounding box center [328, 558] width 239 height 18
click at [203, 555] on input "I don't want any processing fee extra item" at bounding box center [192, 558] width 21 height 21
radio input "true"
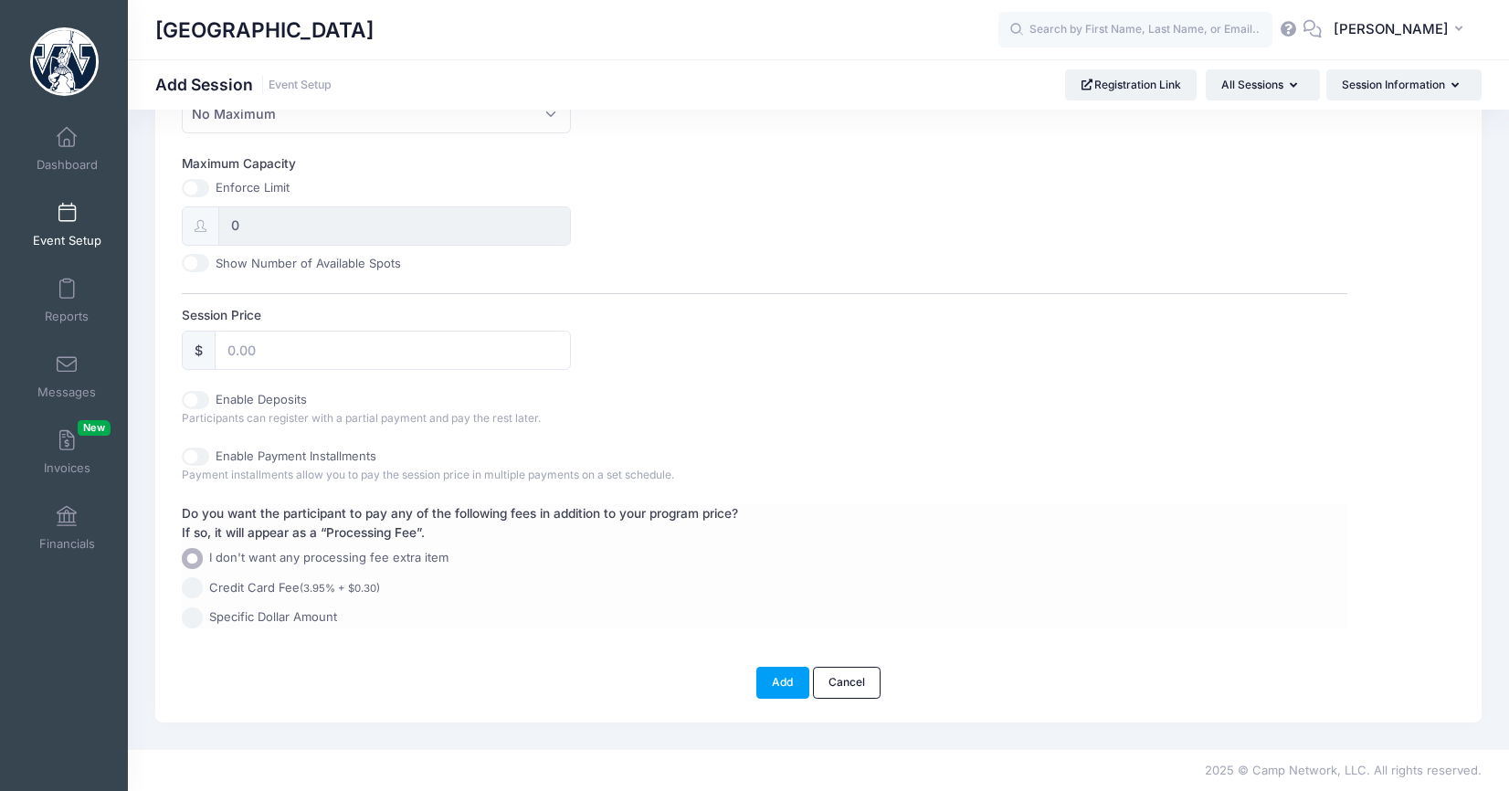
click at [305, 586] on small "(3.95% + $0.30)" at bounding box center [340, 588] width 80 height 13
click at [203, 586] on input "Credit Card Fee (3.95% + $0.30)" at bounding box center [192, 587] width 21 height 21
radio input "true"
click at [305, 616] on span "Specific Dollar Amount" at bounding box center [273, 617] width 128 height 18
click at [203, 616] on input "Specific Dollar Amount" at bounding box center [192, 617] width 21 height 21
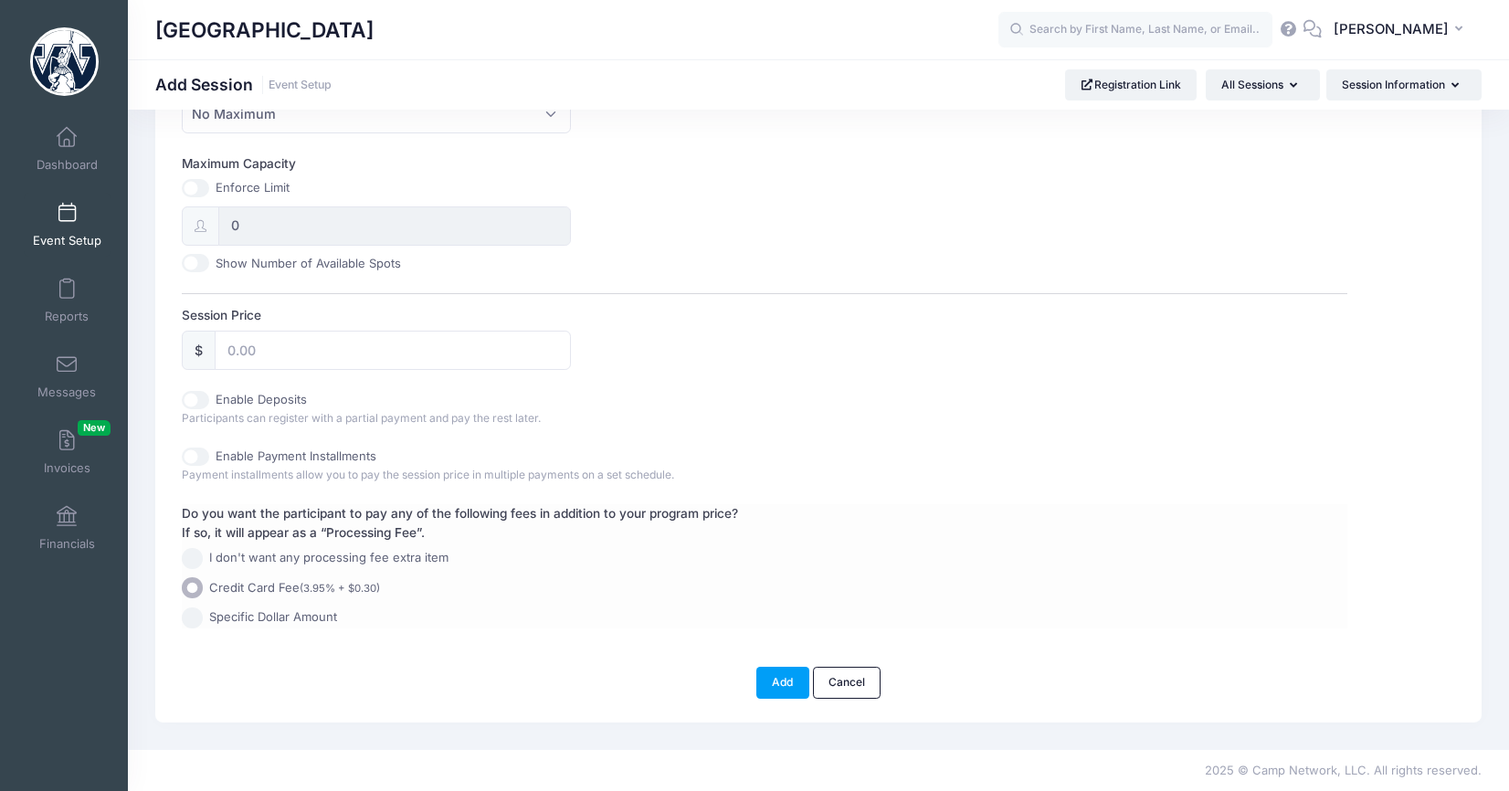
radio input "true"
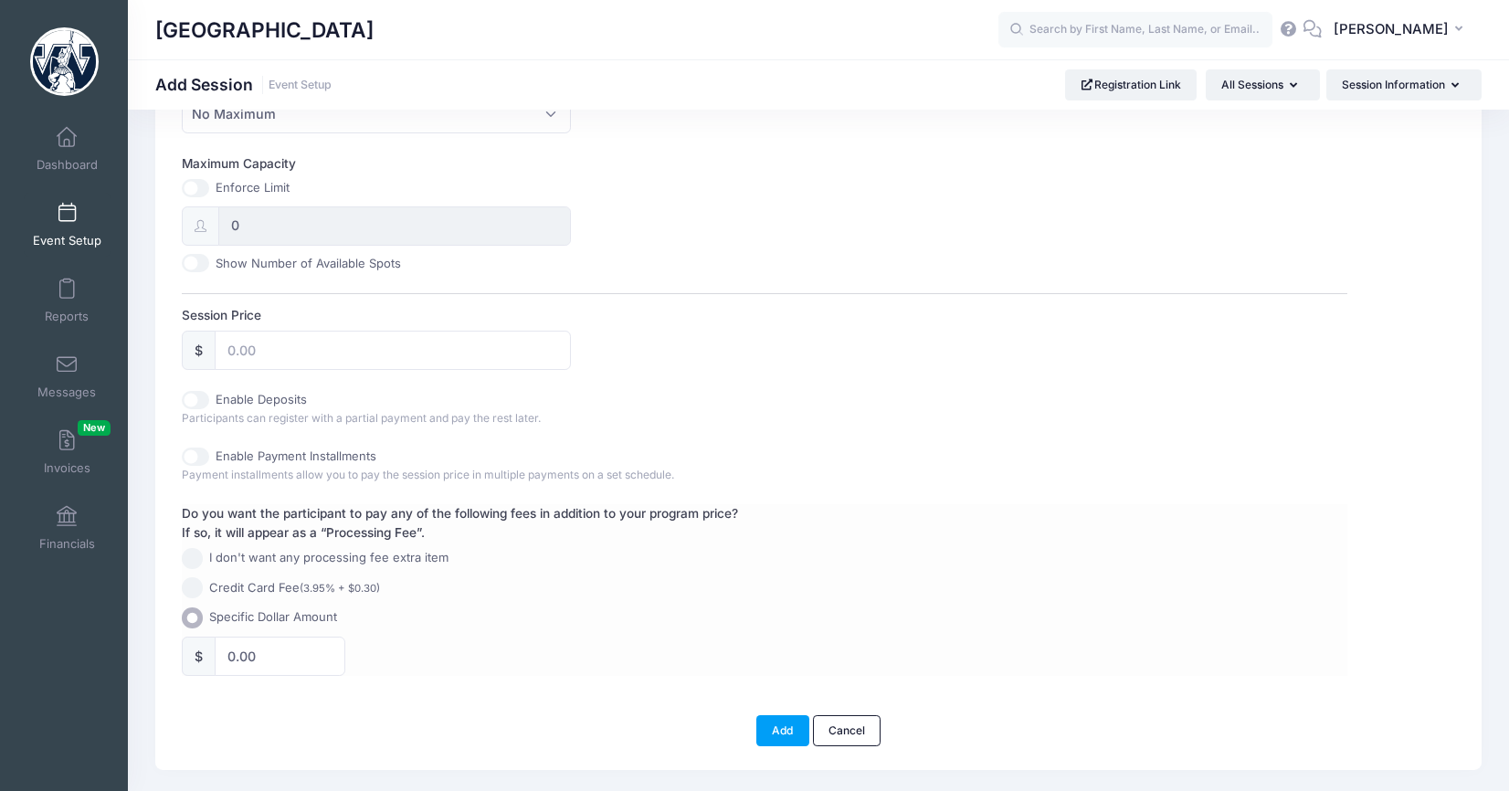
click at [311, 585] on small "(3.95% + $0.30)" at bounding box center [340, 588] width 80 height 13
click at [203, 585] on input "Credit Card Fee (3.95% + $0.30)" at bounding box center [192, 587] width 21 height 21
radio input "true"
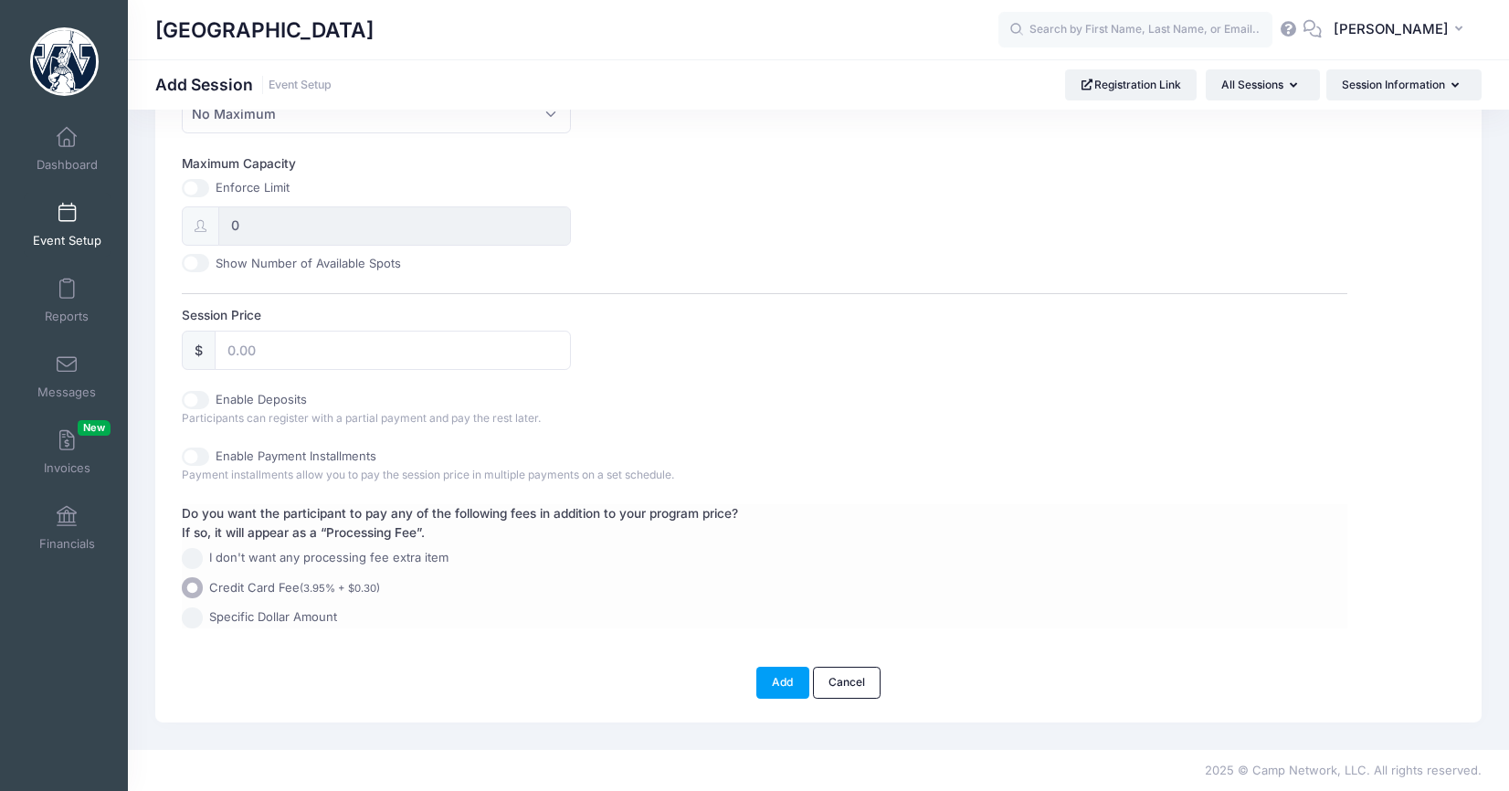
click at [311, 560] on span "I don't want any processing fee extra item" at bounding box center [328, 558] width 239 height 18
click at [203, 560] on input "I don't want any processing fee extra item" at bounding box center [192, 558] width 21 height 21
radio input "true"
click at [1387, 9] on button "KF Kevin Fenstermacher" at bounding box center [1402, 30] width 160 height 42
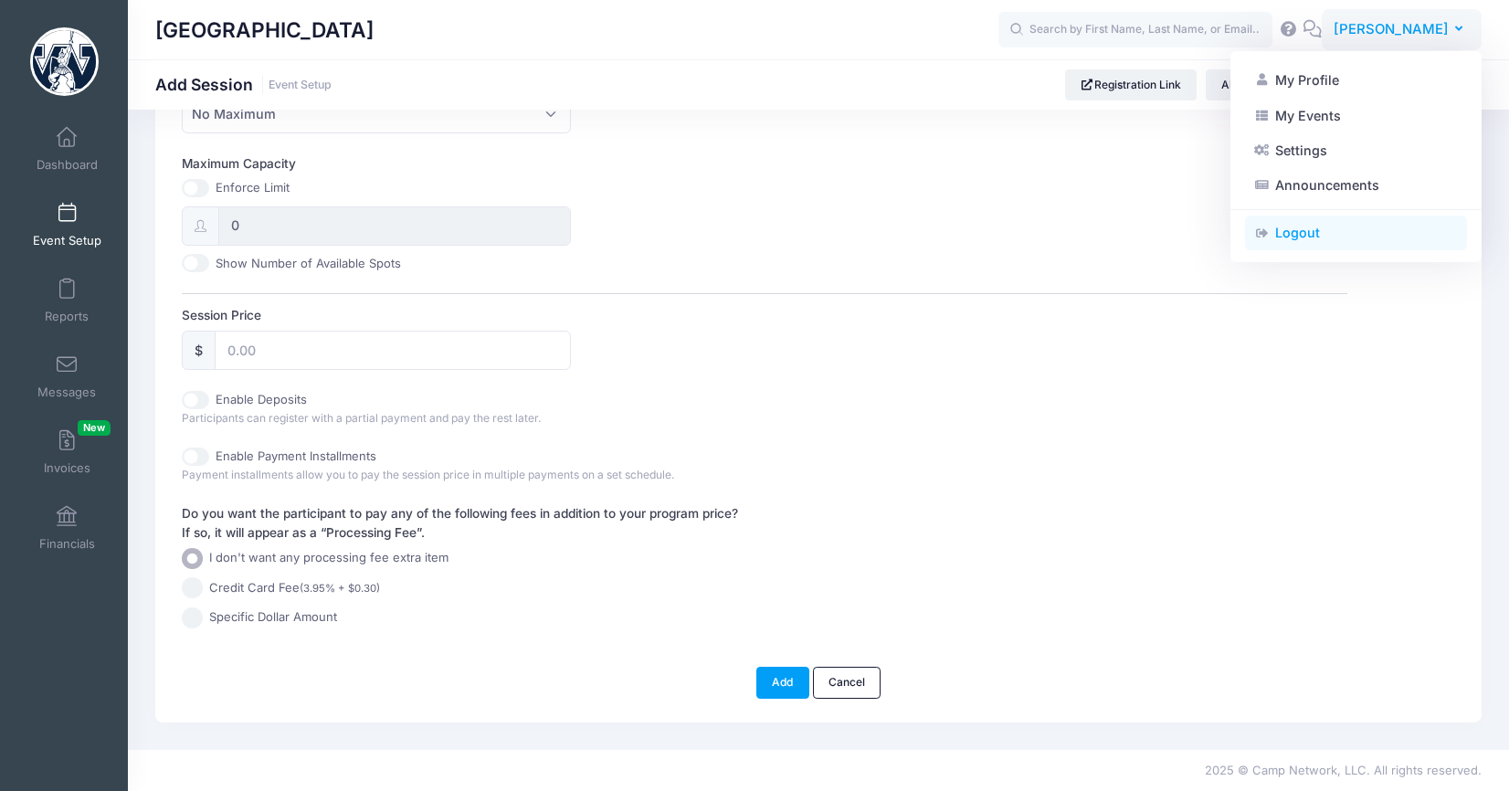
click at [1344, 248] on link "Logout" at bounding box center [1356, 233] width 222 height 35
